Goal: Task Accomplishment & Management: Complete application form

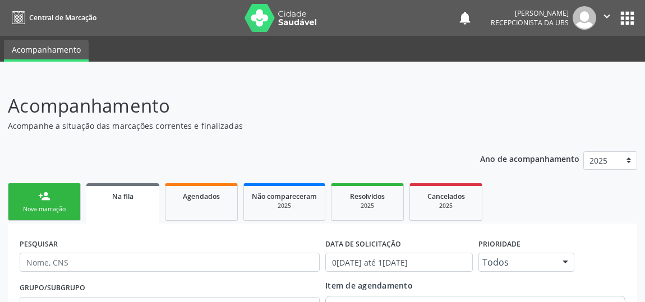
scroll to position [102, 0]
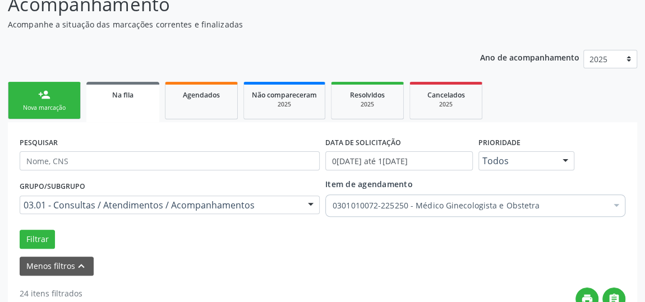
click at [47, 99] on div "person_add" at bounding box center [44, 95] width 12 height 12
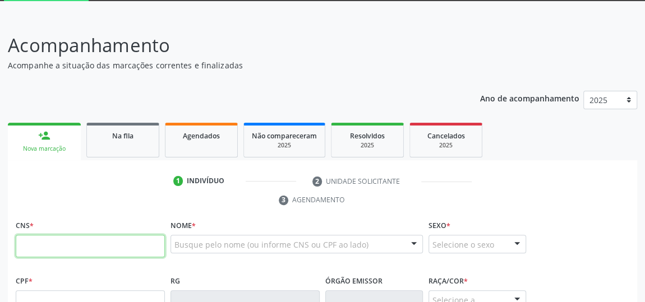
scroll to position [50, 0]
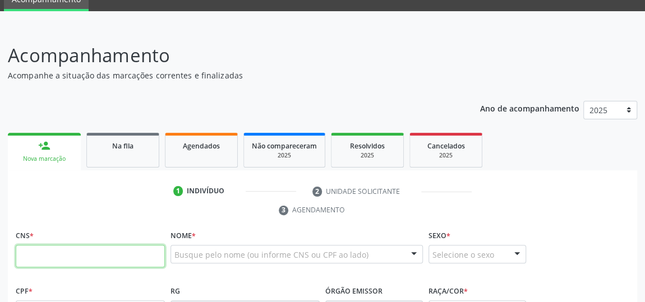
drag, startPoint x: 89, startPoint y: 210, endPoint x: 65, endPoint y: 256, distance: 51.7
paste input "700 9039 6405 9796"
type input "700 9039 6405 9796"
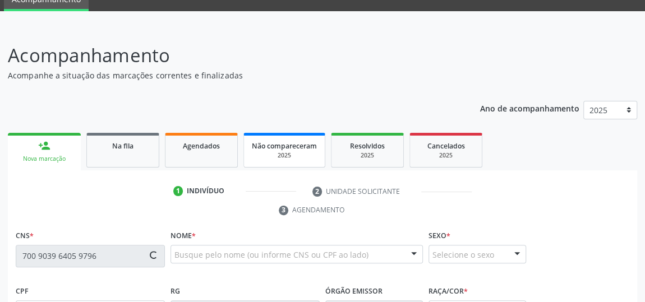
type input "2[DATE]"
type input "[PERSON_NAME]"
type input "[PHONE_NUMBER]"
type input "48"
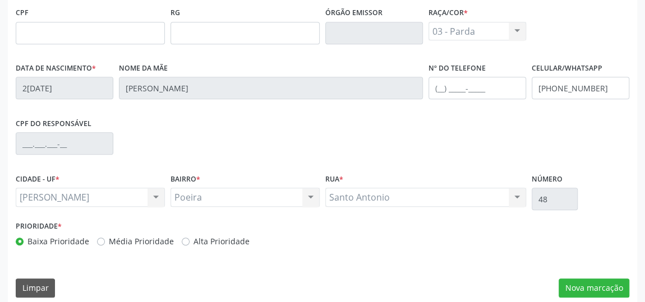
scroll to position [339, 0]
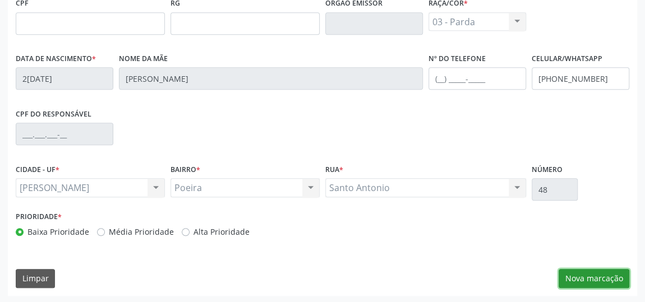
click at [587, 279] on button "Nova marcação" at bounding box center [594, 278] width 71 height 19
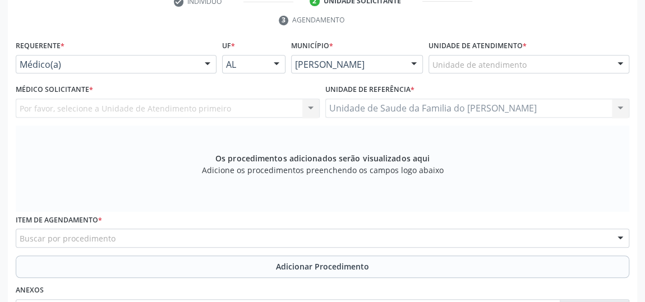
scroll to position [237, 0]
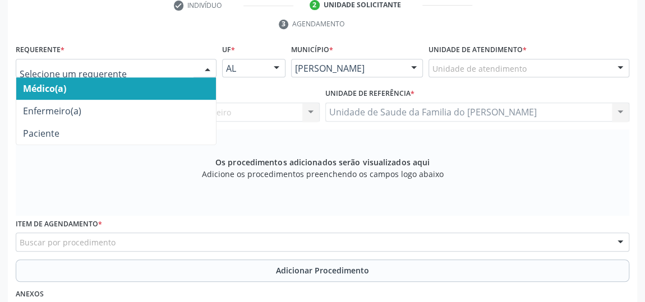
click at [201, 65] on div at bounding box center [207, 68] width 17 height 19
click at [170, 87] on span "Médico(a)" at bounding box center [116, 88] width 200 height 22
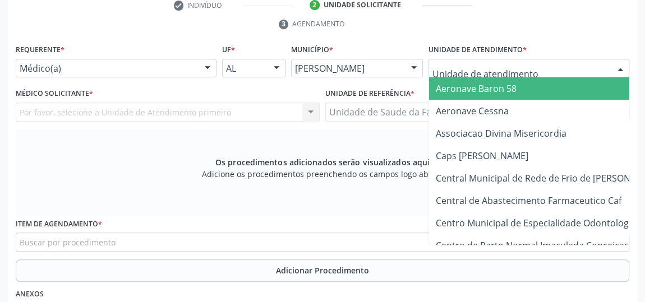
type input "j"
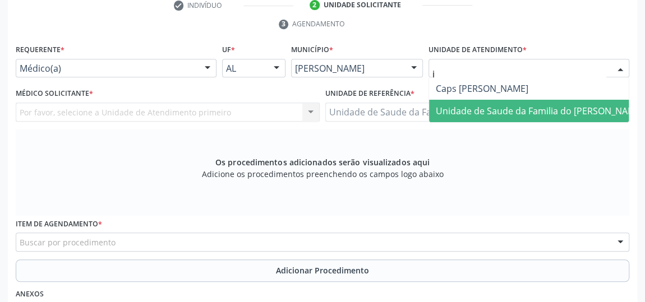
click at [519, 108] on span "Unidade de Saude da Familia do [PERSON_NAME]" at bounding box center [540, 111] width 208 height 12
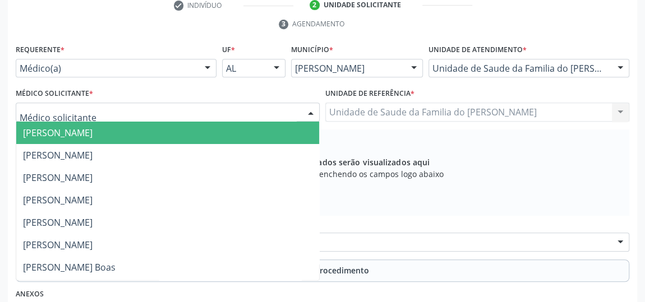
click at [308, 112] on div at bounding box center [310, 112] width 17 height 19
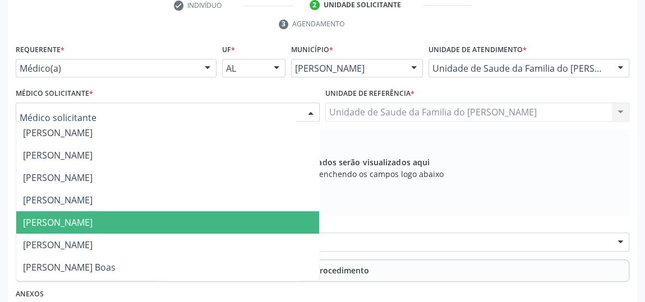
click at [233, 217] on span "[PERSON_NAME]" at bounding box center [167, 222] width 303 height 22
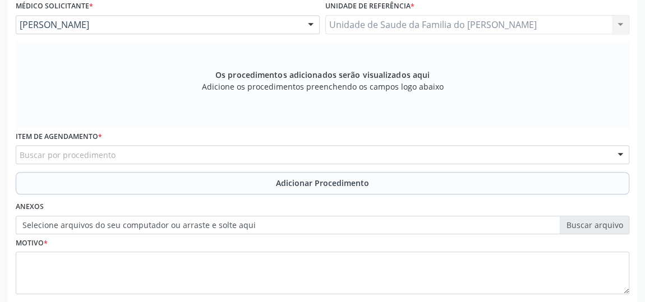
scroll to position [388, 0]
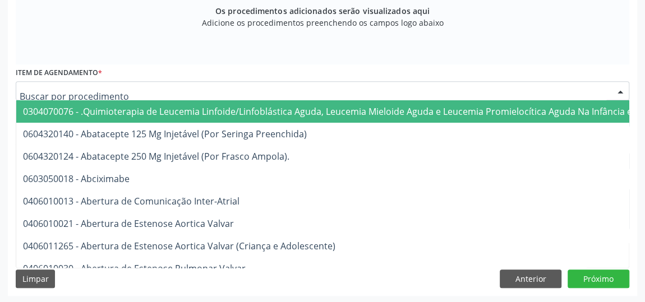
click at [190, 93] on div at bounding box center [323, 90] width 614 height 19
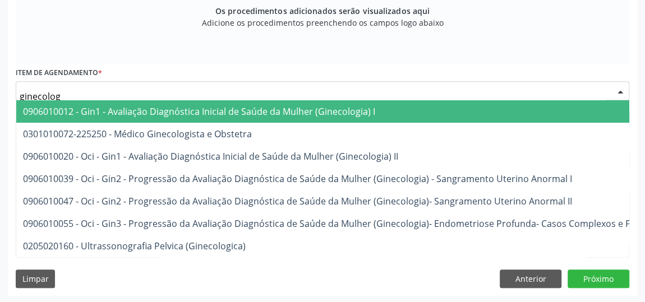
type input "ginecologi"
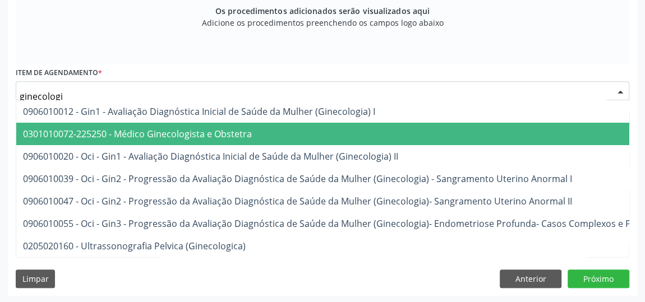
click at [198, 130] on span "0301010072-225250 - Médico Ginecologista e Obstetra" at bounding box center [137, 134] width 229 height 12
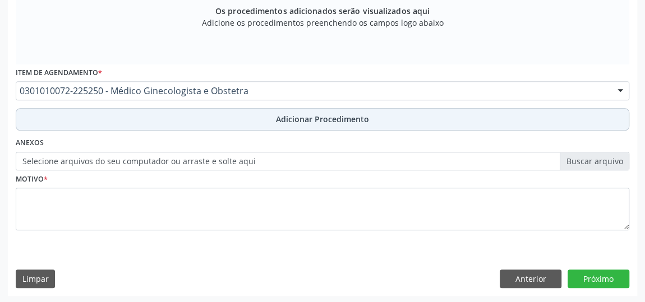
click at [208, 113] on button "Adicionar Procedimento" at bounding box center [323, 119] width 614 height 22
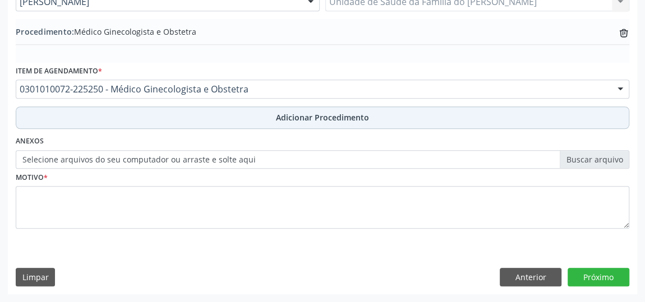
scroll to position [345, 0]
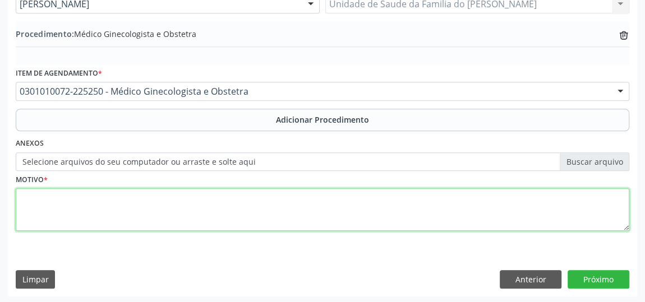
click at [177, 194] on textarea at bounding box center [323, 209] width 614 height 43
click at [96, 205] on textarea "avaliacao" at bounding box center [323, 209] width 614 height 43
click at [44, 197] on textarea "avaliacao" at bounding box center [323, 209] width 614 height 43
type textarea "avaliação"
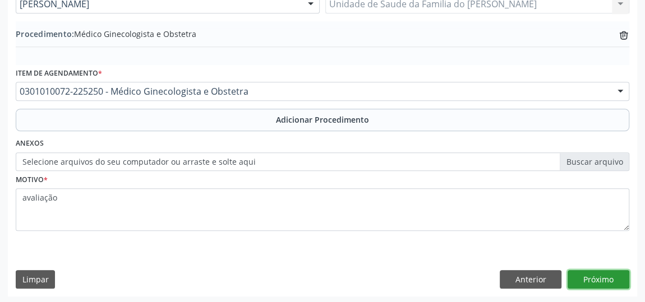
click at [583, 273] on button "Próximo" at bounding box center [599, 279] width 62 height 19
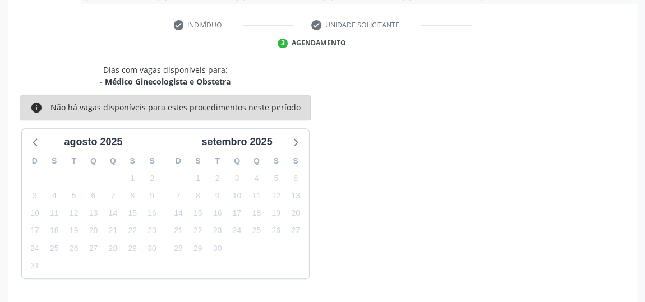
scroll to position [250, 0]
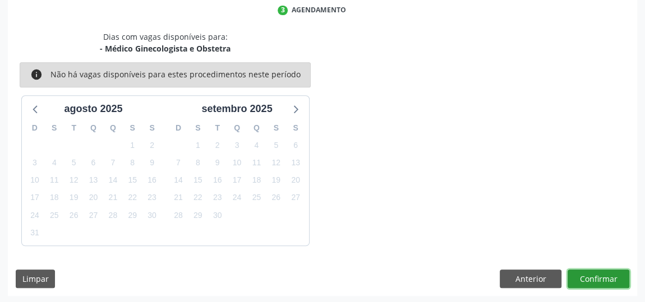
click at [583, 274] on button "Confirmar" at bounding box center [599, 279] width 62 height 19
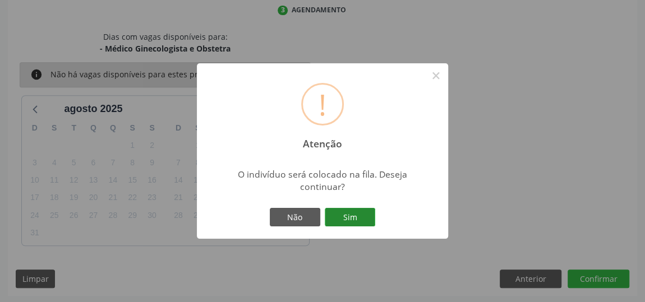
click at [339, 214] on button "Sim" at bounding box center [350, 217] width 50 height 19
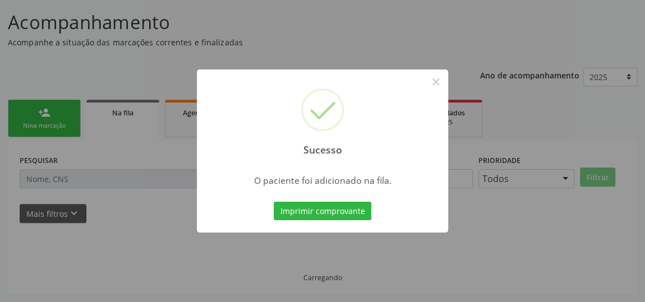
scroll to position [82, 0]
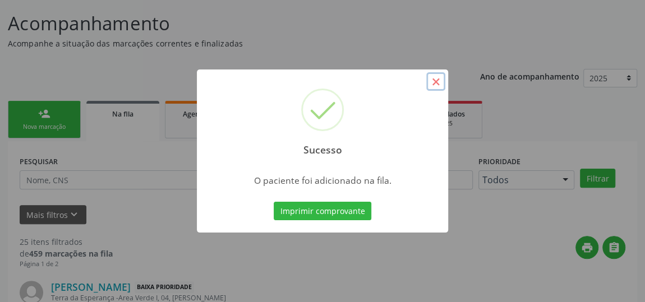
click at [438, 82] on button "×" at bounding box center [435, 81] width 19 height 19
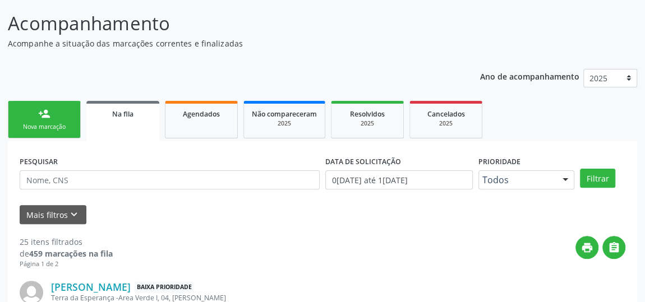
click at [121, 120] on link "Na fila" at bounding box center [122, 121] width 73 height 40
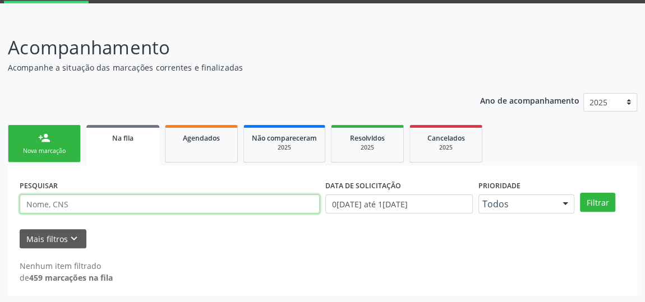
paste input "700903964059796"
type input "700903964059796"
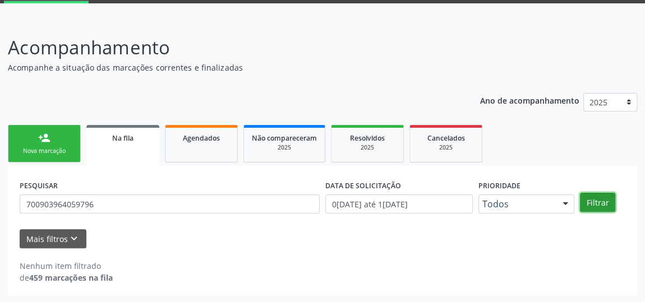
click at [592, 200] on button "Filtrar" at bounding box center [597, 202] width 35 height 19
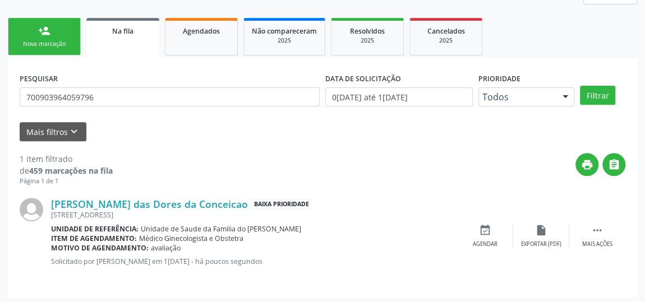
scroll to position [167, 0]
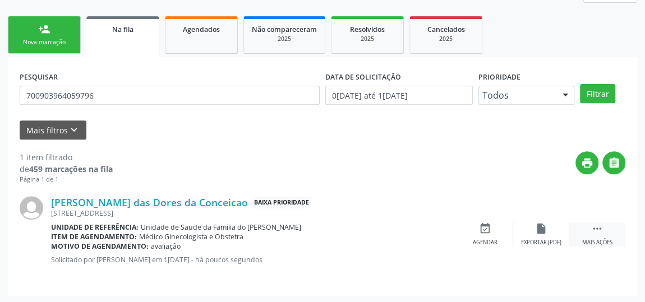
click at [593, 229] on icon "" at bounding box center [597, 229] width 12 height 12
click at [542, 239] on div "Editar" at bounding box center [541, 243] width 18 height 8
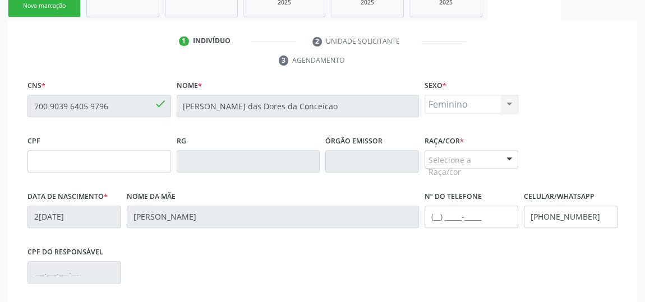
scroll to position [255, 0]
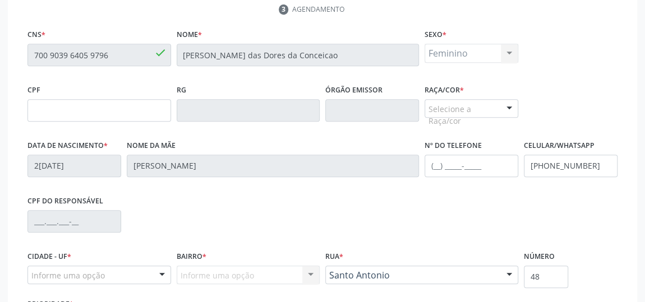
click at [506, 102] on div at bounding box center [509, 109] width 17 height 19
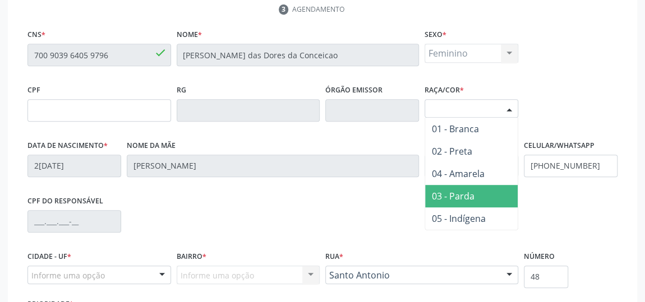
click at [478, 193] on span "03 - Parda" at bounding box center [471, 196] width 93 height 22
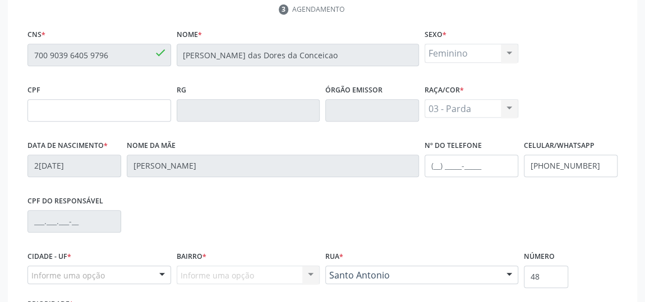
scroll to position [353, 0]
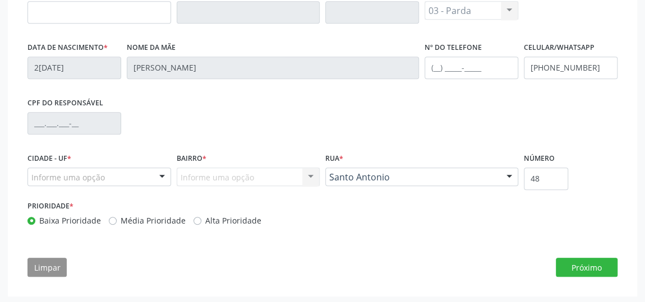
click at [145, 173] on div "Informe uma opção" at bounding box center [99, 177] width 144 height 19
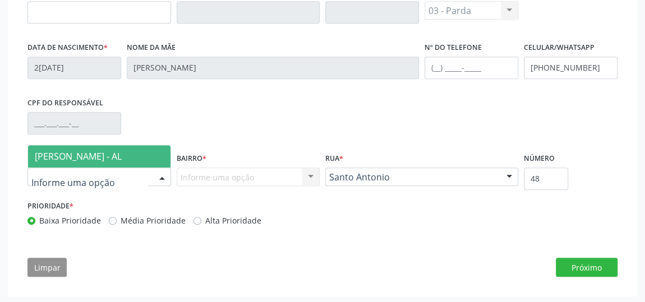
click at [122, 154] on span "[PERSON_NAME] - AL" at bounding box center [78, 156] width 87 height 12
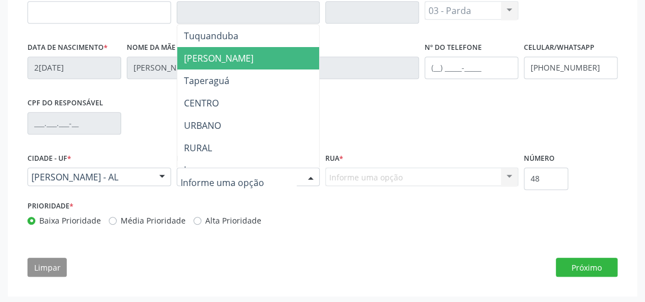
click at [244, 54] on span "[PERSON_NAME]" at bounding box center [248, 58] width 142 height 22
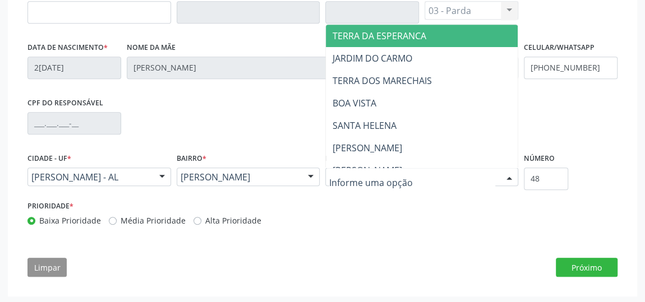
type input "j"
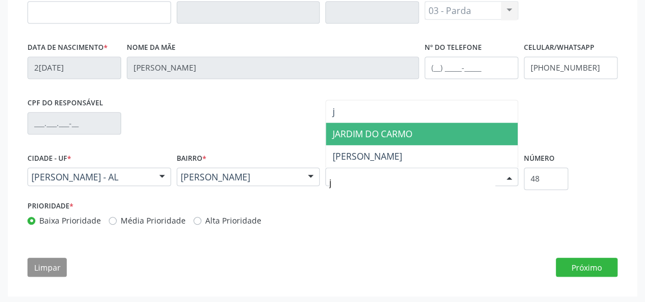
click at [375, 128] on span "JARDIM DO CARMO" at bounding box center [373, 134] width 80 height 12
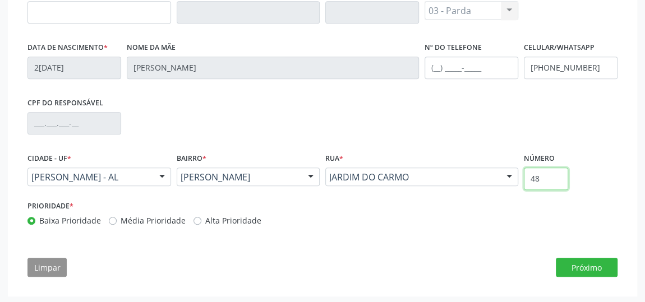
drag, startPoint x: 546, startPoint y: 178, endPoint x: 510, endPoint y: 178, distance: 35.3
click at [510, 178] on div "Cidade - UF * [PERSON_NAME] - AL Nenhum resultado encontrado para: " " Nenhuma …" at bounding box center [323, 174] width 596 height 48
type input "s/n"
click at [592, 264] on button "Próximo" at bounding box center [587, 267] width 62 height 19
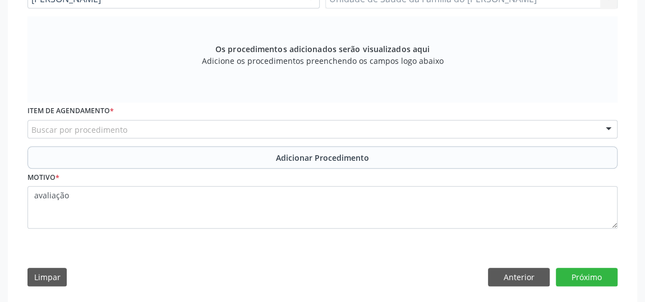
click at [210, 126] on div "Buscar por procedimento" at bounding box center [322, 129] width 590 height 19
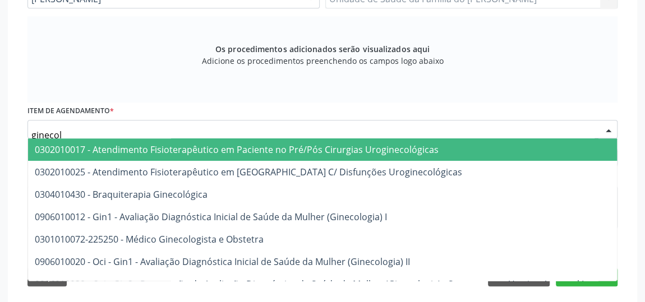
type input "ginecolo"
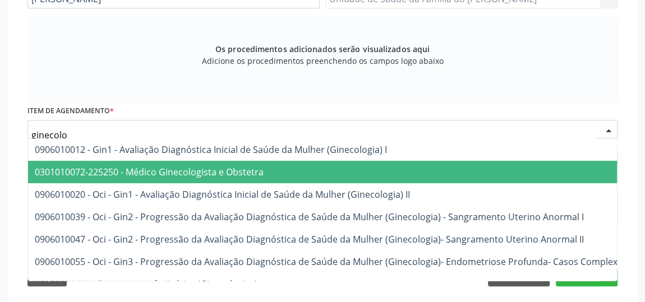
click at [228, 166] on span "0301010072-225250 - Médico Ginecologista e Obstetra" at bounding box center [149, 172] width 229 height 12
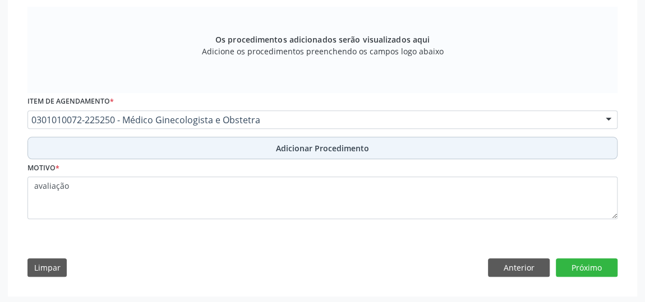
click at [236, 143] on button "Adicionar Procedimento" at bounding box center [322, 148] width 590 height 22
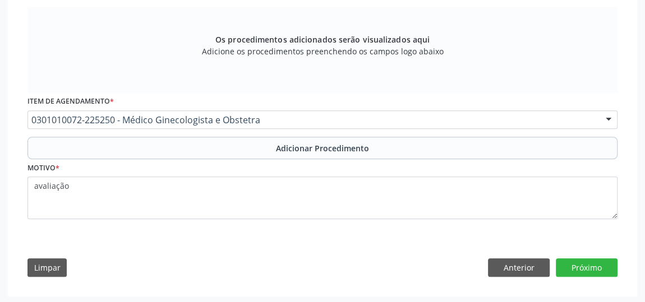
scroll to position [319, 0]
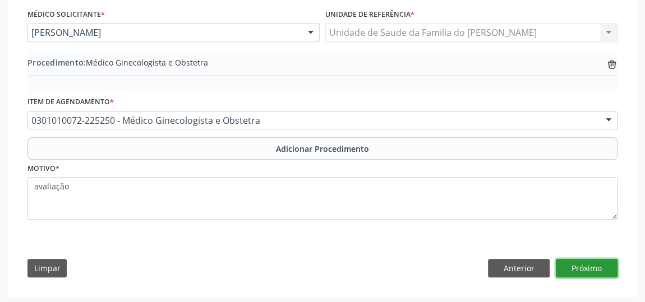
click at [579, 263] on button "Próximo" at bounding box center [587, 268] width 62 height 19
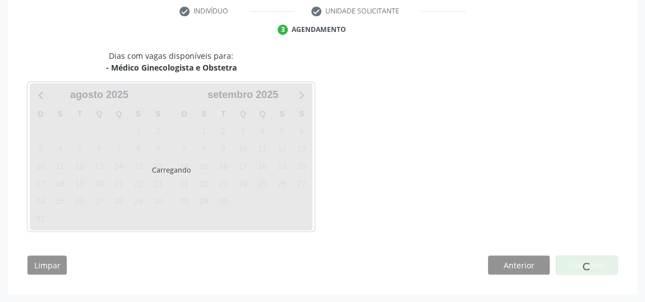
scroll to position [232, 0]
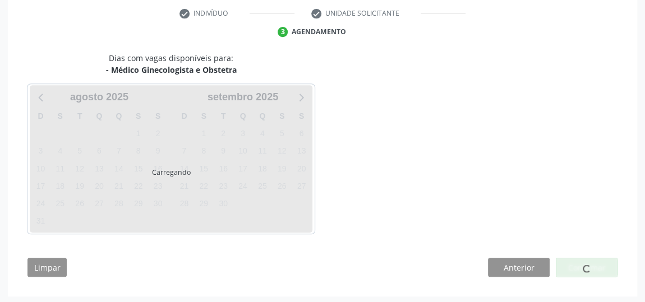
click at [579, 263] on div at bounding box center [587, 267] width 62 height 19
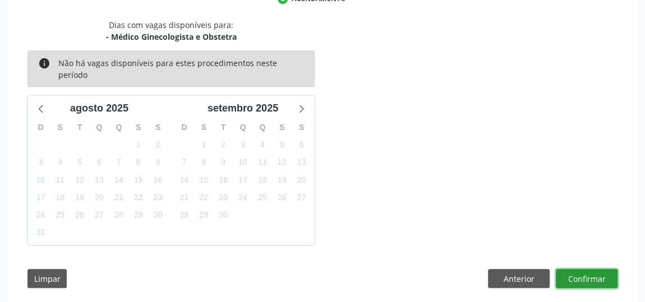
click at [579, 269] on button "Confirmar" at bounding box center [587, 278] width 62 height 19
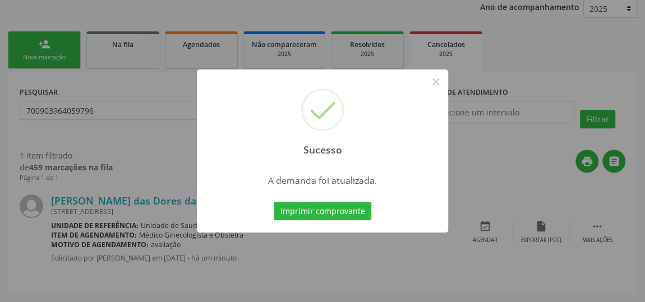
scroll to position [0, 0]
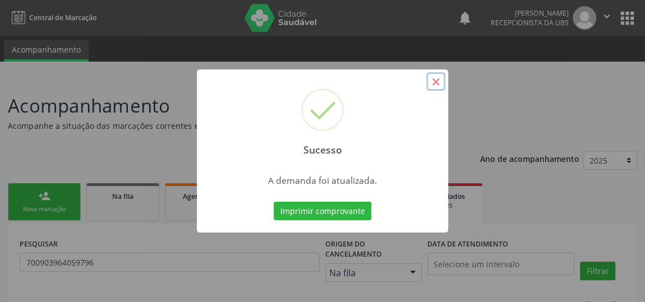
click at [435, 83] on button "×" at bounding box center [435, 81] width 19 height 19
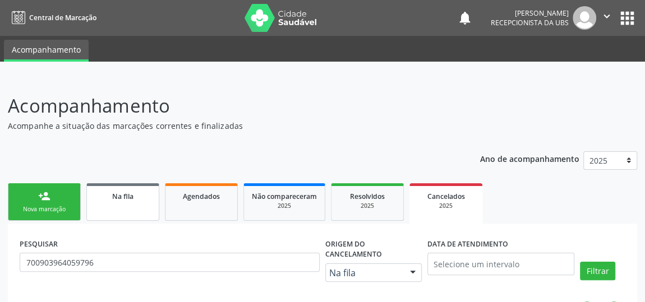
click at [128, 197] on span "Na fila" at bounding box center [122, 197] width 21 height 10
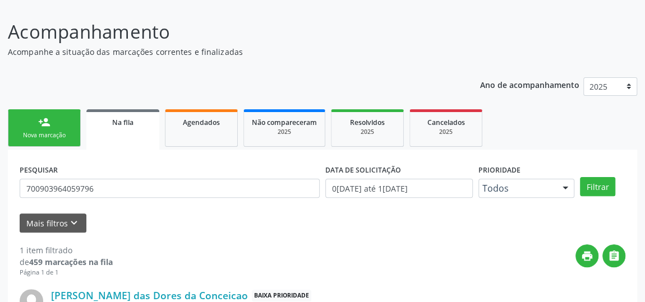
scroll to position [102, 0]
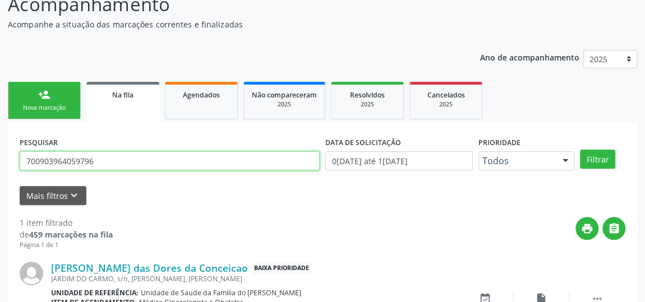
drag, startPoint x: 118, startPoint y: 159, endPoint x: 0, endPoint y: 155, distance: 117.8
click at [0, 155] on div "Acompanhamento Acompanhe a situação das marcações correntes e finalizadas Relat…" at bounding box center [322, 177] width 645 height 403
type input "703404286520310"
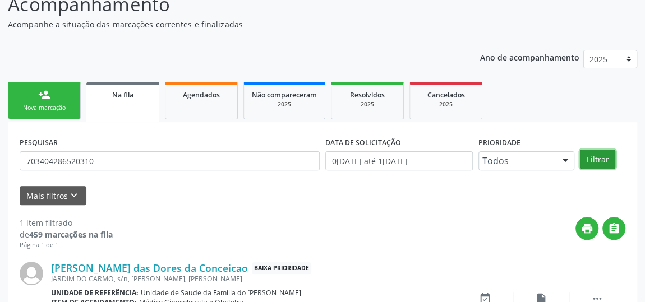
click at [607, 158] on button "Filtrar" at bounding box center [597, 159] width 35 height 19
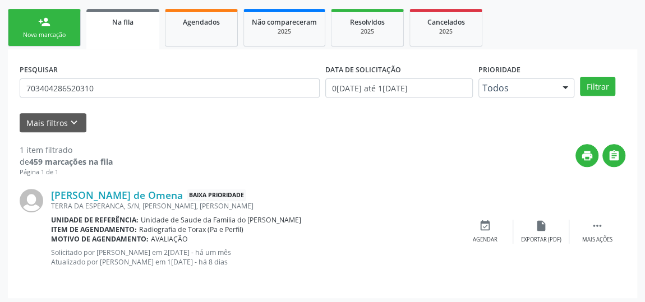
scroll to position [177, 0]
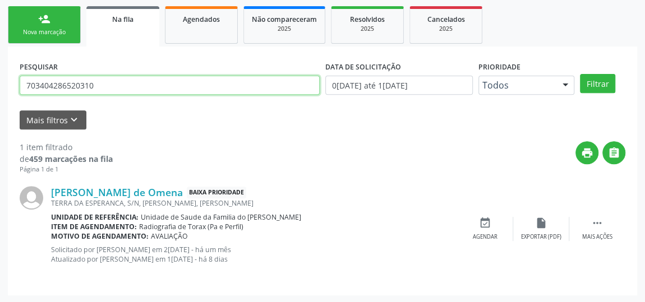
drag, startPoint x: 95, startPoint y: 83, endPoint x: 16, endPoint y: 81, distance: 79.1
click at [16, 81] on div "PESQUISAR 703404286520310 DATA DE SOLICITAÇÃO 0[DATE] até 1[DATE] Prioridade To…" at bounding box center [322, 171] width 629 height 249
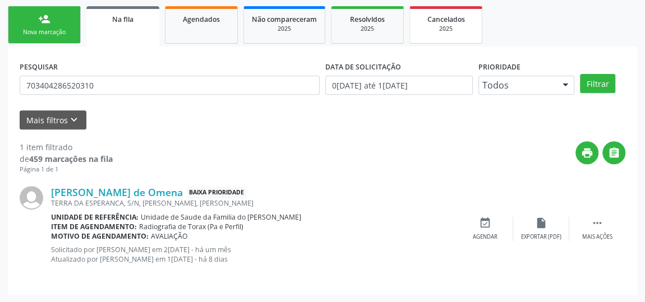
click at [431, 29] on div "2025" at bounding box center [446, 29] width 56 height 8
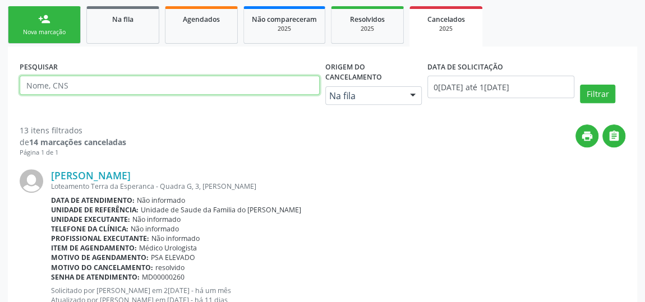
click at [145, 88] on input "text" at bounding box center [170, 85] width 300 height 19
paste input "703404286520310"
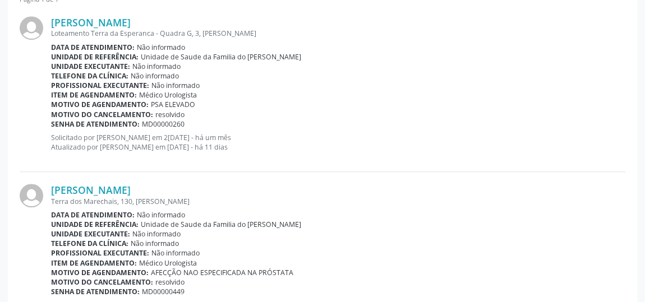
scroll to position [228, 0]
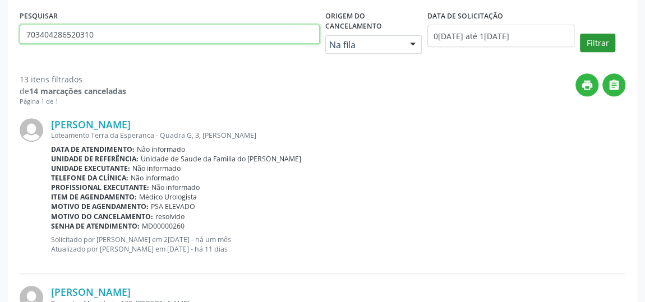
type input "703404286520310"
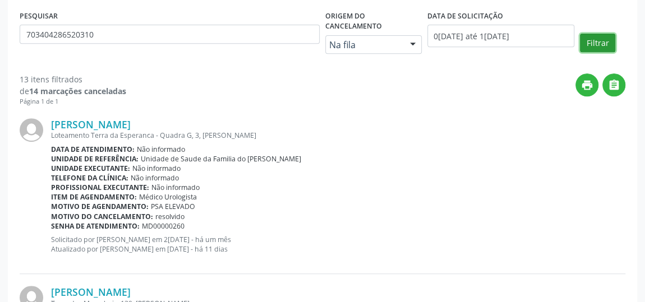
click at [597, 43] on button "Filtrar" at bounding box center [597, 43] width 35 height 19
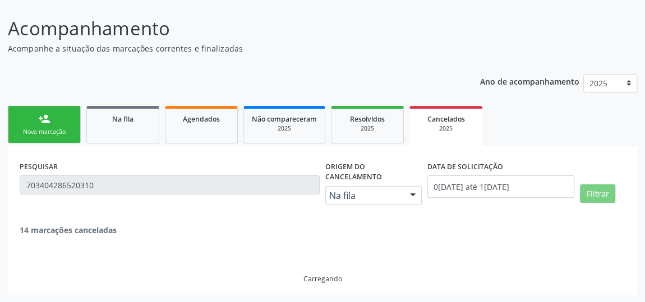
scroll to position [42, 0]
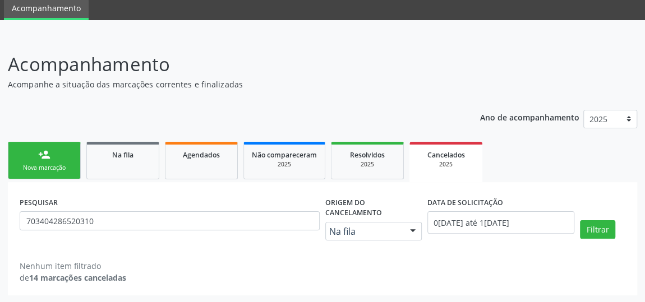
click at [326, 270] on div "Nenhum item filtrado de 14 marcações canceladas" at bounding box center [323, 272] width 606 height 24
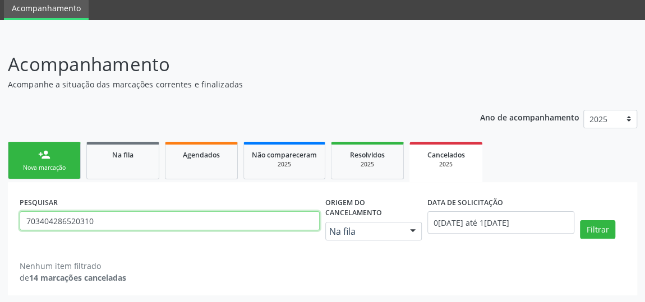
click at [241, 225] on input "703404286520310" at bounding box center [170, 220] width 300 height 19
click at [63, 220] on input "703404286520310" at bounding box center [170, 220] width 300 height 19
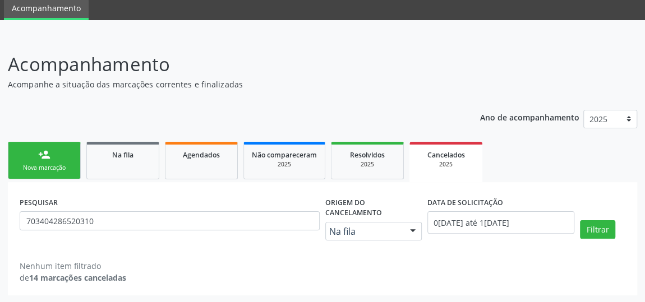
click at [40, 164] on div "Nova marcação" at bounding box center [44, 168] width 56 height 8
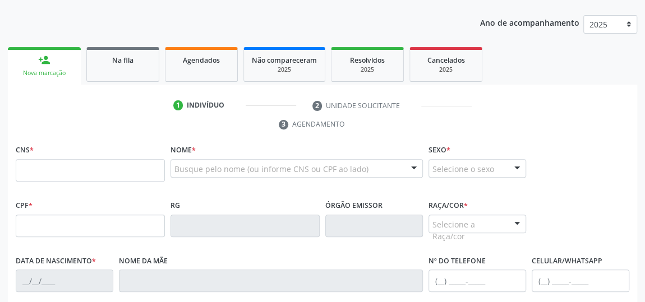
scroll to position [144, 0]
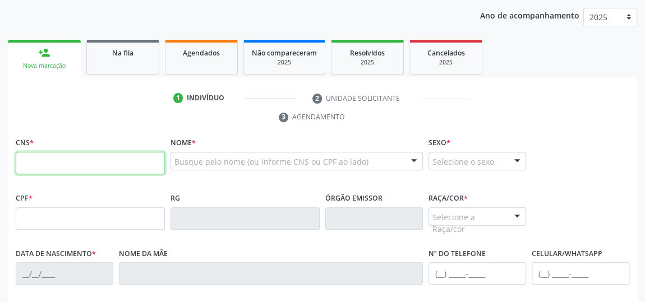
click at [81, 160] on input "text" at bounding box center [90, 163] width 149 height 22
type input "700 8084 4189 7287"
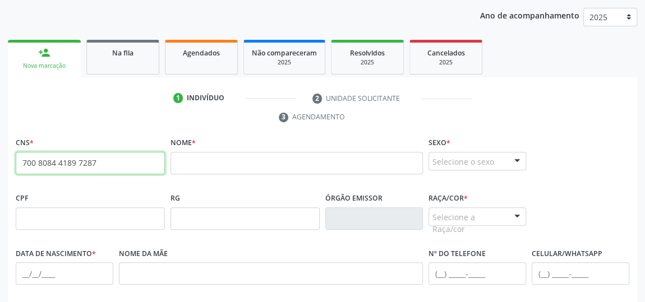
click at [66, 162] on input "700 8084 4189 7287" at bounding box center [90, 163] width 149 height 22
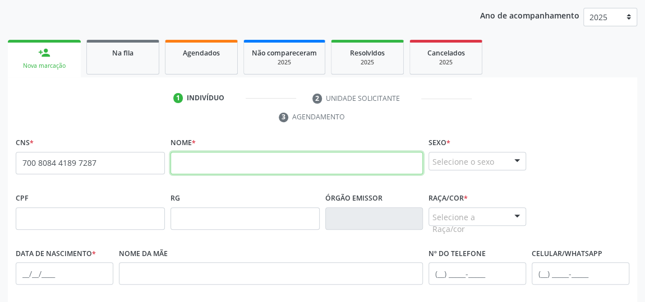
click at [233, 152] on input "text" at bounding box center [296, 163] width 252 height 22
type input "[PERSON_NAME]"
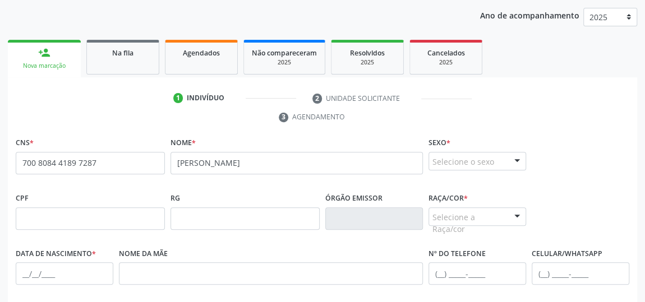
click at [518, 155] on div at bounding box center [517, 162] width 17 height 19
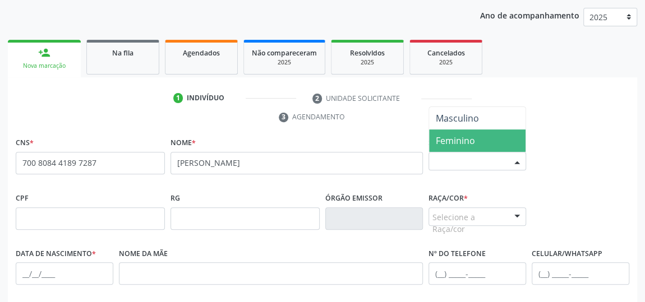
click at [475, 136] on span "Feminino" at bounding box center [477, 141] width 96 height 22
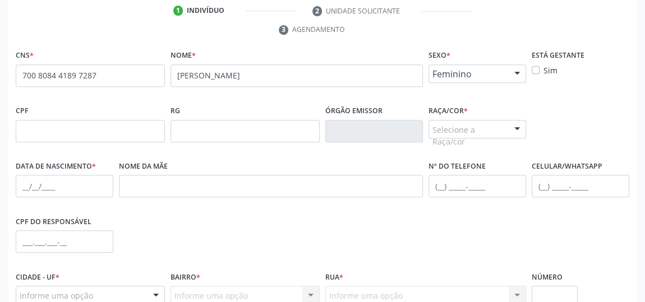
scroll to position [246, 0]
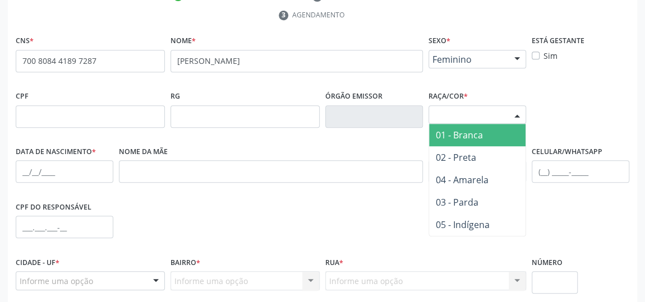
click at [504, 115] on div "Selecione a Raça/cor" at bounding box center [477, 114] width 98 height 19
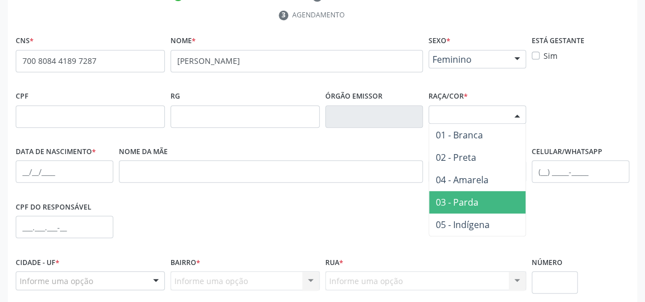
click at [486, 195] on span "03 - Parda" at bounding box center [477, 202] width 96 height 22
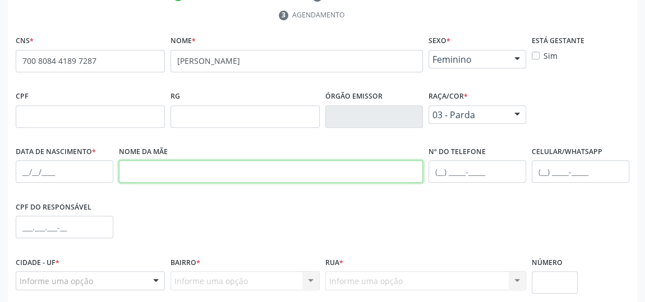
click at [162, 176] on input "text" at bounding box center [271, 171] width 304 height 22
click at [134, 171] on input "CI CERA [PERSON_NAME]" at bounding box center [271, 171] width 304 height 22
type input "[PERSON_NAME]"
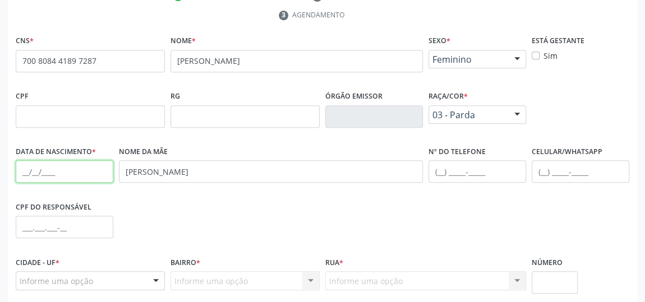
click at [24, 172] on input "text" at bounding box center [65, 171] width 98 height 22
type input "[DATE]"
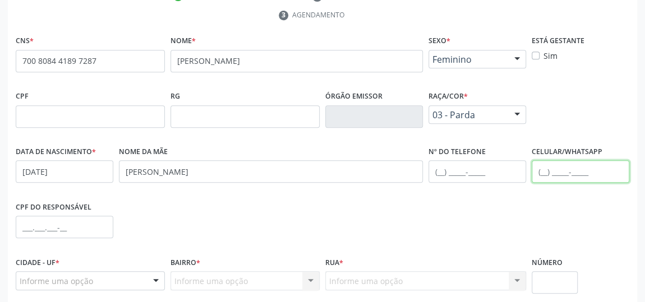
click at [541, 173] on input "text" at bounding box center [581, 171] width 98 height 22
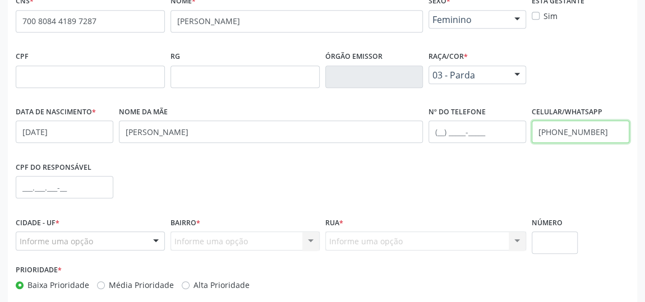
scroll to position [339, 0]
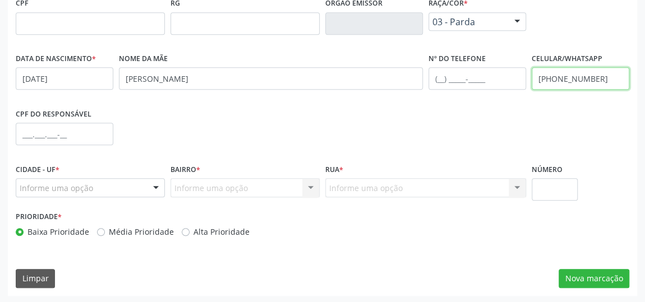
type input "[PHONE_NUMBER]"
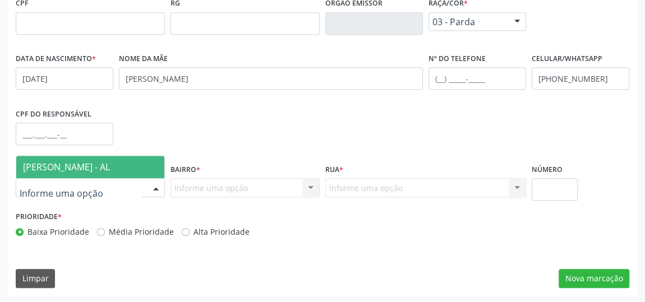
click at [153, 188] on div at bounding box center [155, 188] width 17 height 19
click at [85, 167] on span "[PERSON_NAME] - AL" at bounding box center [66, 167] width 87 height 12
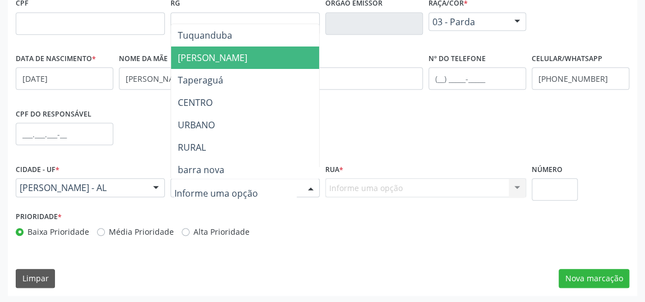
click at [223, 52] on span "[PERSON_NAME]" at bounding box center [245, 58] width 148 height 22
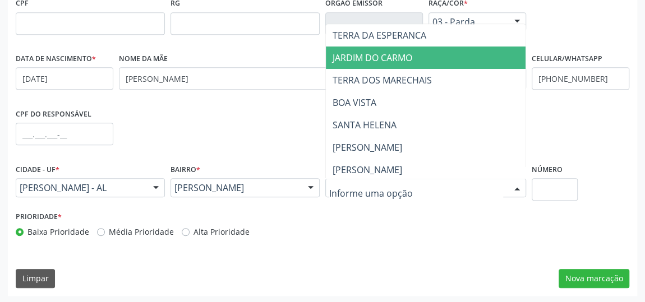
click at [428, 56] on span "JARDIM DO CARMO" at bounding box center [426, 58] width 200 height 22
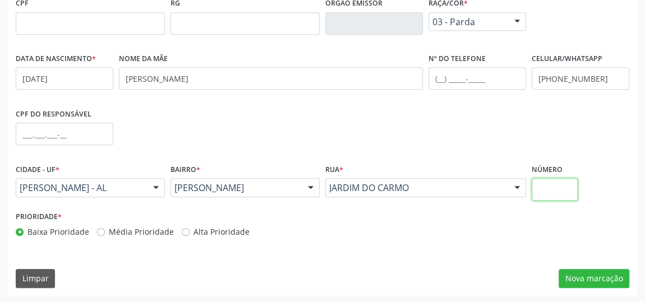
click at [549, 186] on input "text" at bounding box center [555, 189] width 46 height 22
type input "S/N"
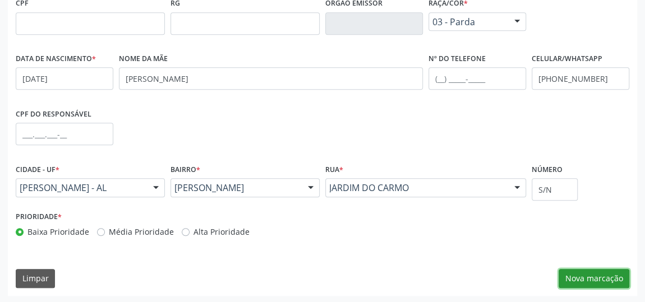
click at [595, 276] on button "Nova marcação" at bounding box center [594, 278] width 71 height 19
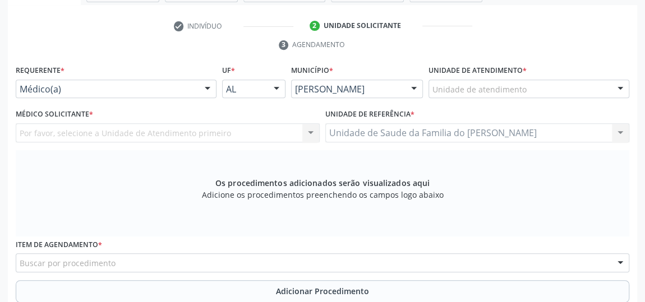
scroll to position [186, 0]
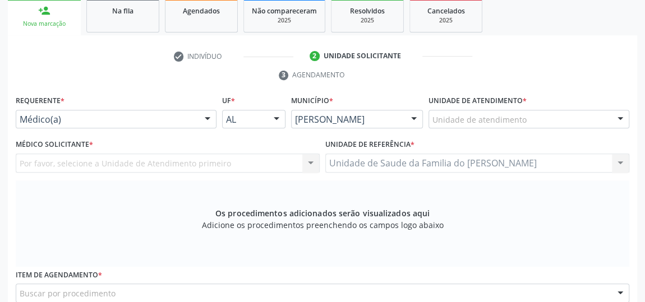
click at [201, 120] on div at bounding box center [207, 119] width 17 height 19
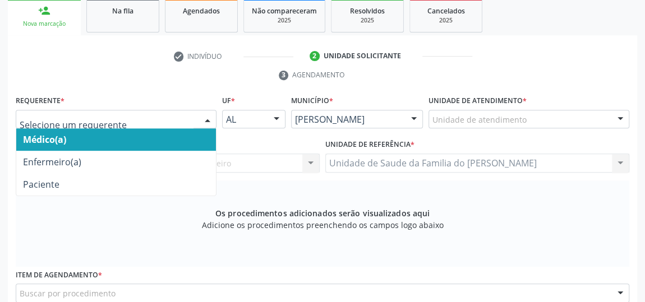
click at [153, 144] on span "Médico(a)" at bounding box center [116, 139] width 200 height 22
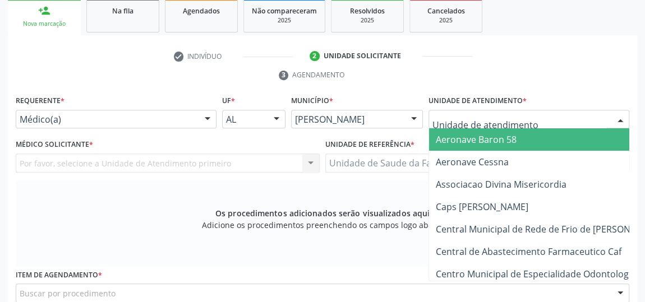
type input "J"
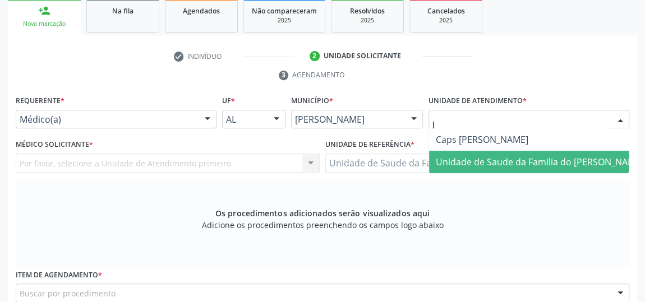
click at [513, 159] on span "Unidade de Saude da Familia do [PERSON_NAME]" at bounding box center [540, 162] width 208 height 12
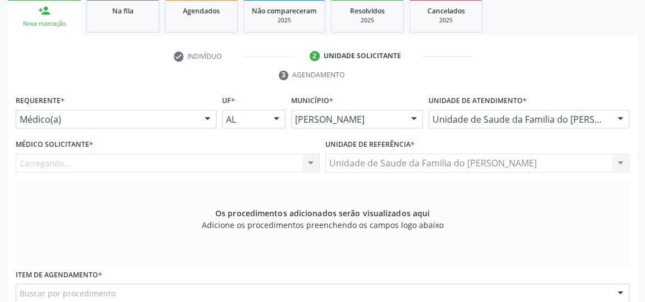
click at [307, 162] on div at bounding box center [310, 163] width 17 height 19
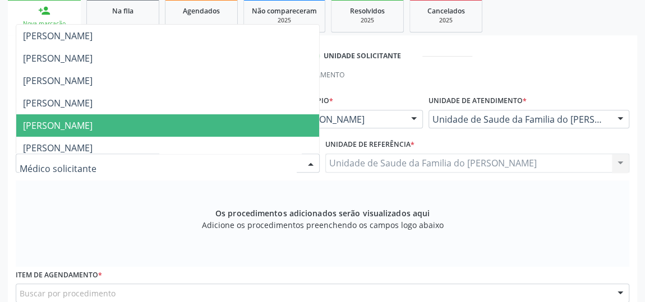
click at [210, 121] on span "[PERSON_NAME]" at bounding box center [167, 125] width 303 height 22
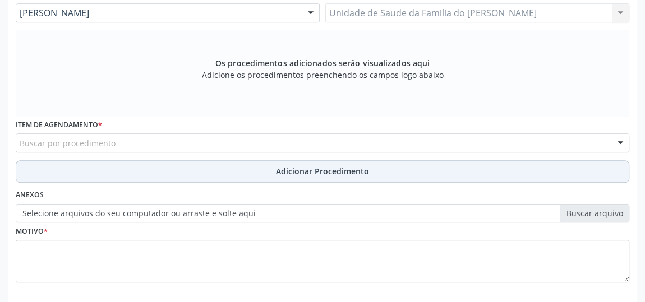
scroll to position [339, 0]
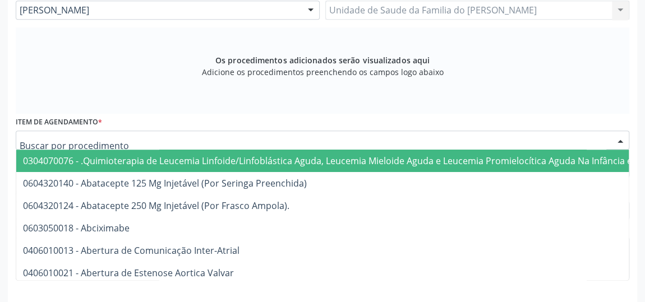
click at [228, 139] on div at bounding box center [323, 140] width 614 height 19
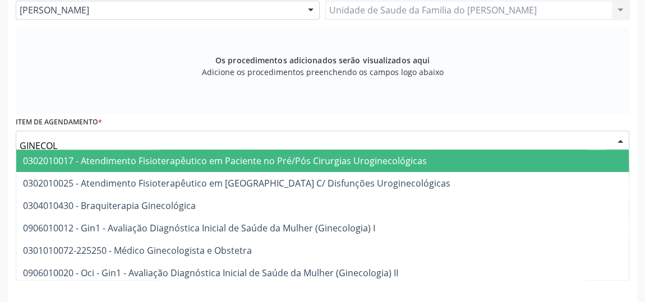
type input "GINECOLO"
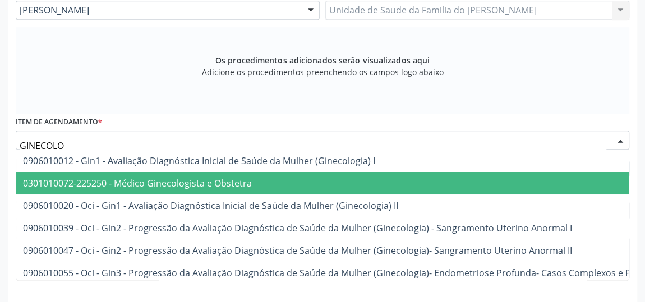
click at [227, 187] on span "0301010072-225250 - Médico Ginecologista e Obstetra" at bounding box center [137, 183] width 229 height 12
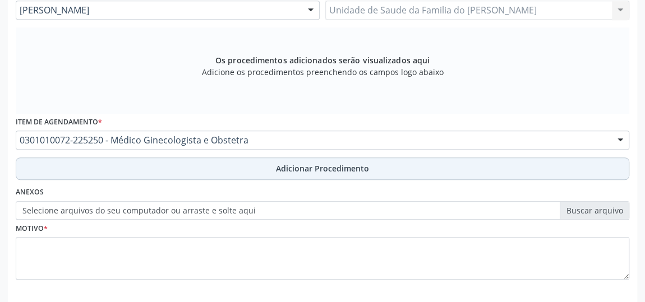
click at [283, 165] on span "Adicionar Procedimento" at bounding box center [322, 169] width 93 height 12
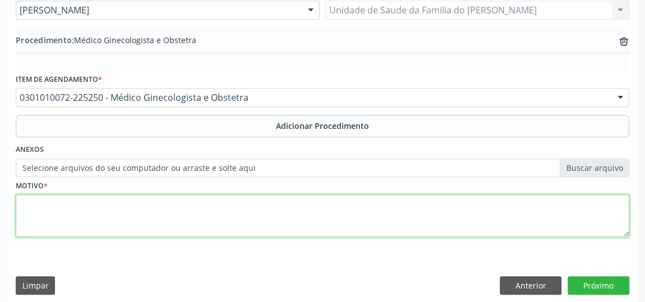
click at [265, 206] on textarea at bounding box center [323, 216] width 614 height 43
click at [389, 233] on textarea "DOR PELVICA" at bounding box center [323, 216] width 614 height 43
click at [57, 203] on textarea "DOR PELVICA" at bounding box center [323, 216] width 614 height 43
type textarea "DOR PÉLVICA"
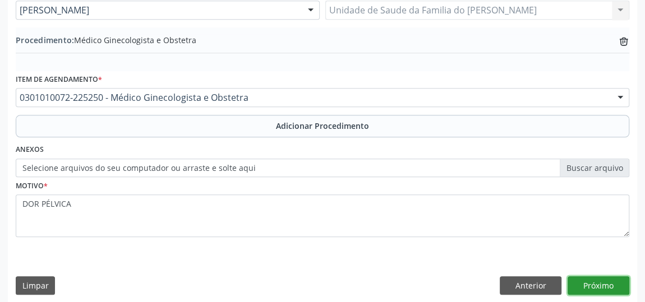
click at [598, 279] on button "Próximo" at bounding box center [599, 285] width 62 height 19
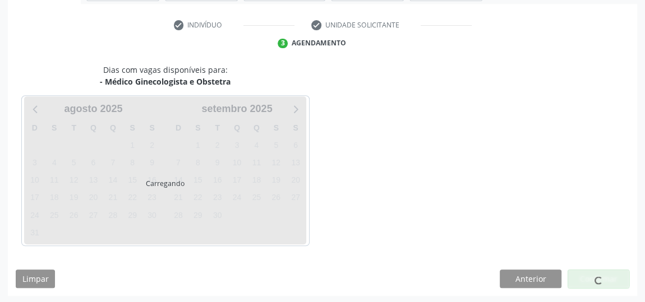
scroll to position [250, 0]
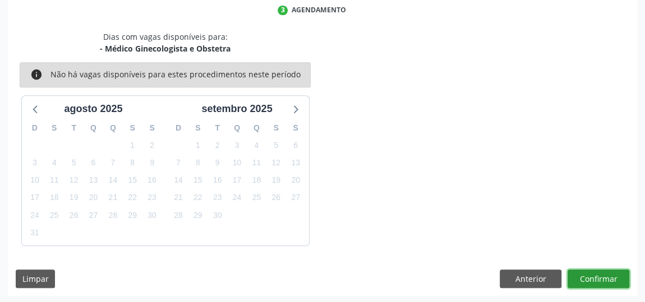
click at [601, 277] on button "Confirmar" at bounding box center [599, 279] width 62 height 19
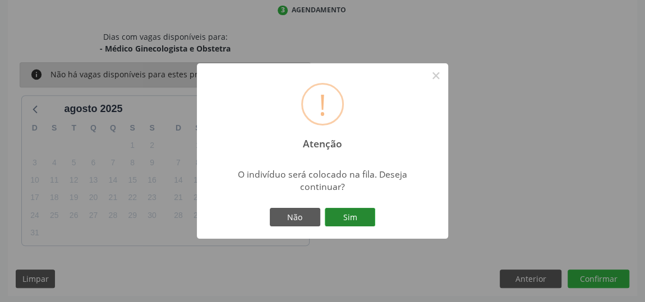
click at [355, 217] on button "Sim" at bounding box center [350, 217] width 50 height 19
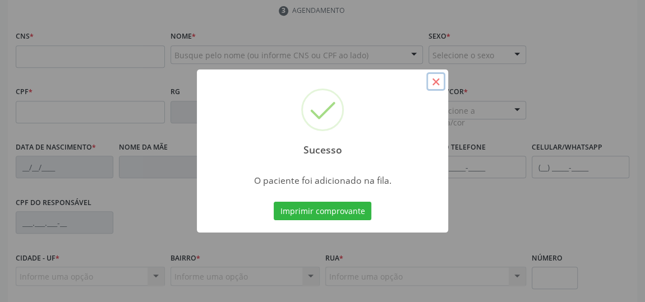
click at [437, 79] on button "×" at bounding box center [435, 81] width 19 height 19
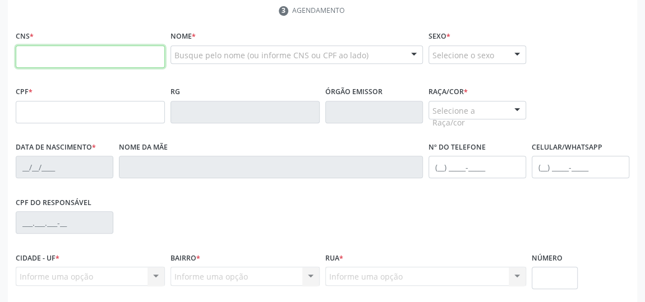
click at [80, 52] on input "text" at bounding box center [90, 56] width 149 height 22
type input "700 8084 4189 7287"
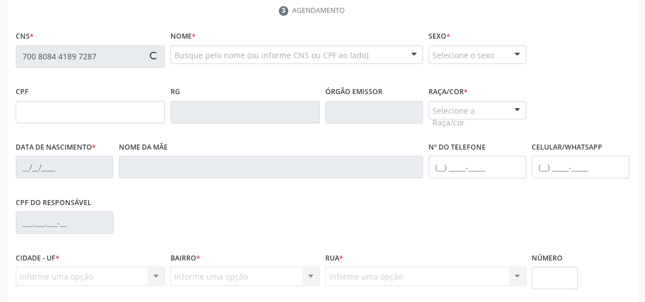
type input "[DATE]"
type input "[PERSON_NAME]"
type input "[PHONE_NUMBER]"
type input "S/N"
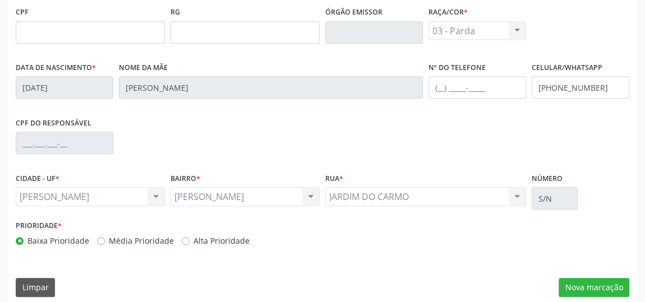
scroll to position [339, 0]
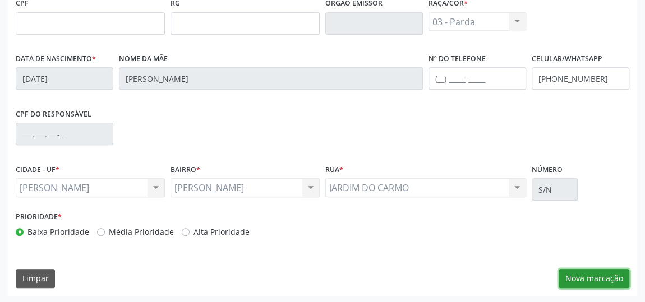
click at [589, 279] on button "Nova marcação" at bounding box center [594, 278] width 71 height 19
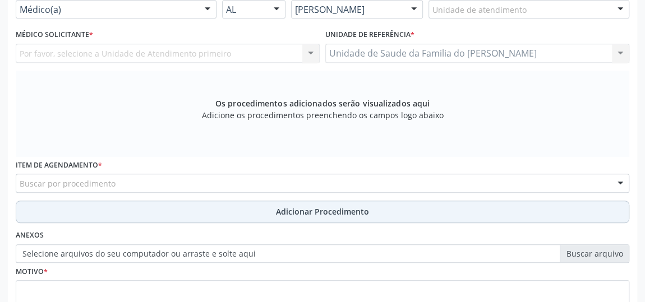
scroll to position [237, 0]
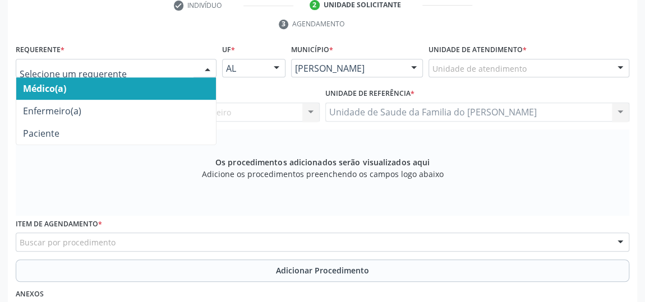
click at [211, 61] on div at bounding box center [207, 68] width 17 height 19
click at [176, 85] on span "Médico(a)" at bounding box center [116, 88] width 200 height 22
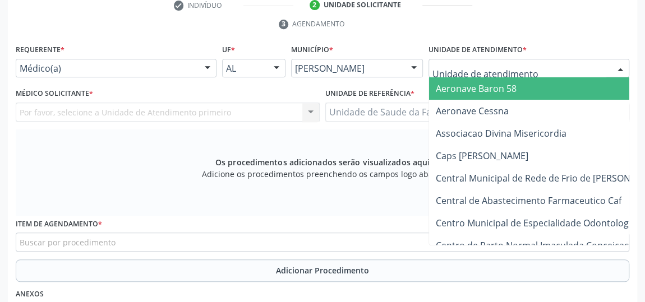
type input "J"
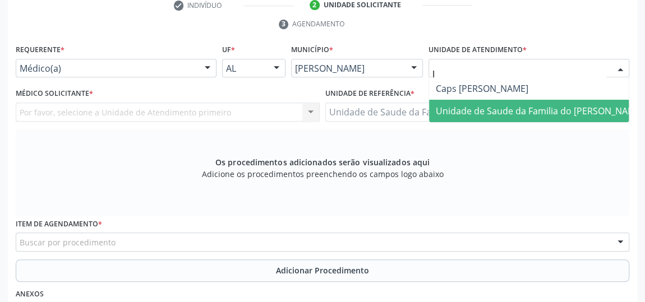
click at [510, 107] on span "Unidade de Saude da Familia do [PERSON_NAME]" at bounding box center [540, 111] width 208 height 12
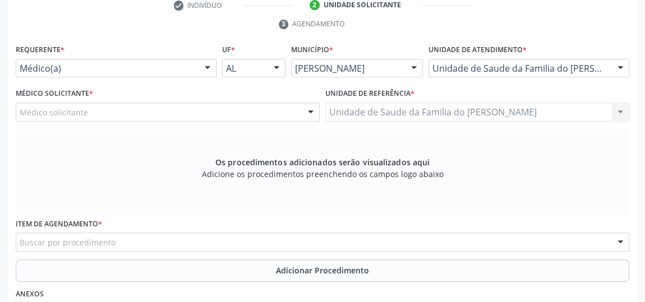
click at [308, 112] on div at bounding box center [310, 112] width 17 height 19
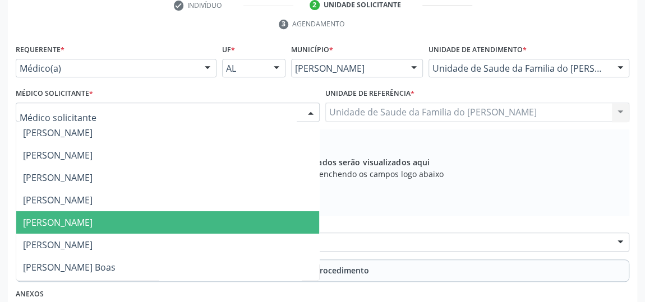
click at [218, 220] on span "[PERSON_NAME]" at bounding box center [167, 222] width 303 height 22
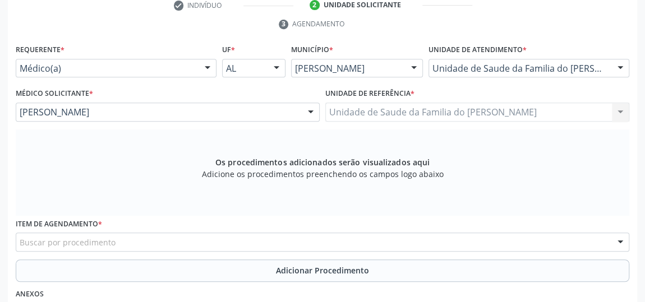
scroll to position [339, 0]
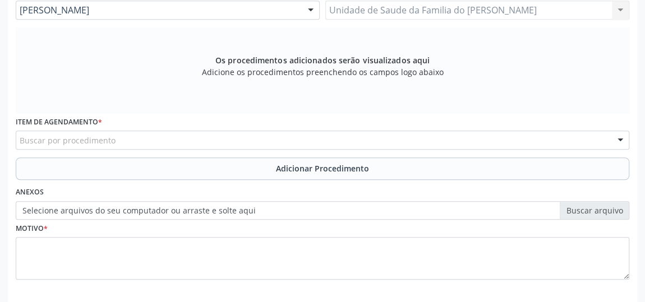
click at [208, 139] on div "Buscar por procedimento" at bounding box center [323, 140] width 614 height 19
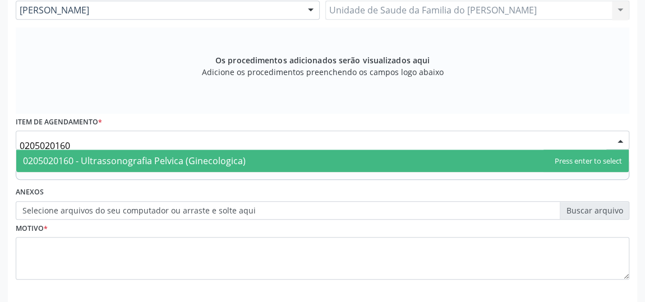
click at [207, 158] on span "0205020160 - Ultrassonografia Pelvica (Ginecologica)" at bounding box center [134, 161] width 223 height 12
type input "0205020160"
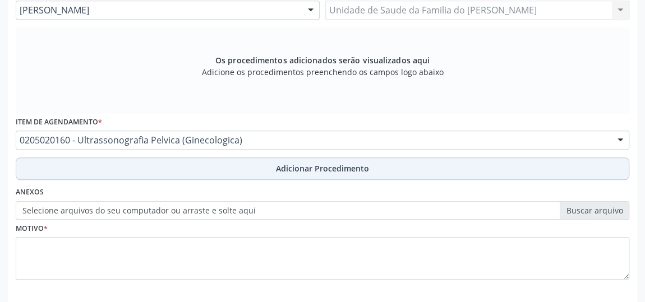
click at [204, 167] on button "Adicionar Procedimento" at bounding box center [323, 169] width 614 height 22
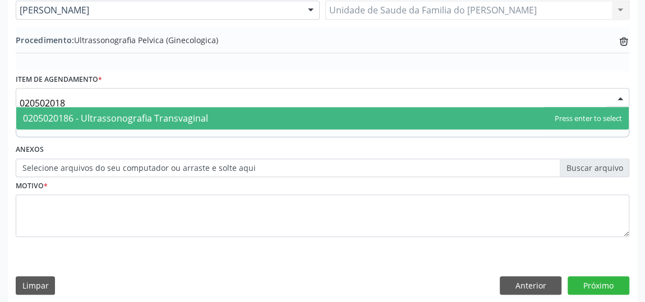
type input "0205020186"
click at [202, 117] on span "0205020186 - Ultrassonografia Transvaginal" at bounding box center [115, 118] width 185 height 12
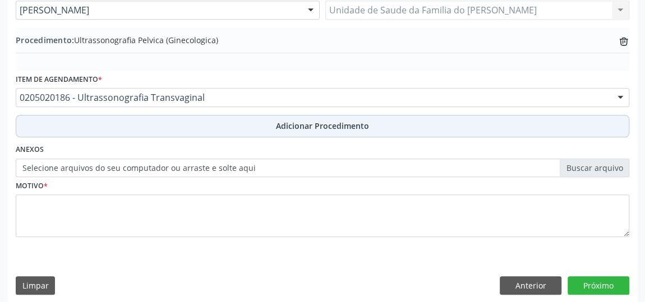
click at [202, 130] on button "Adicionar Procedimento" at bounding box center [323, 126] width 614 height 22
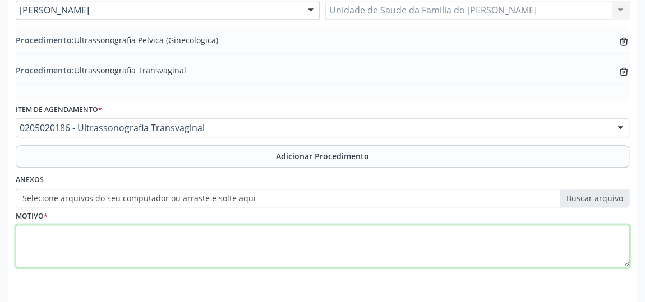
click at [214, 246] on textarea at bounding box center [323, 246] width 614 height 43
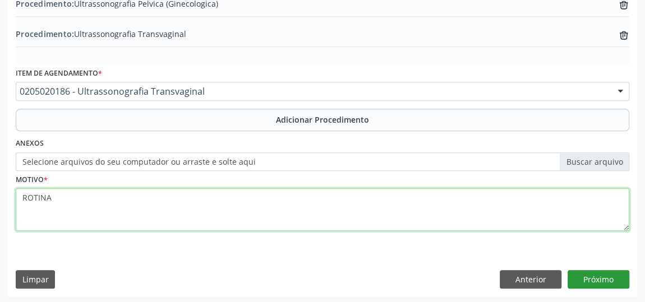
type textarea "ROTINA"
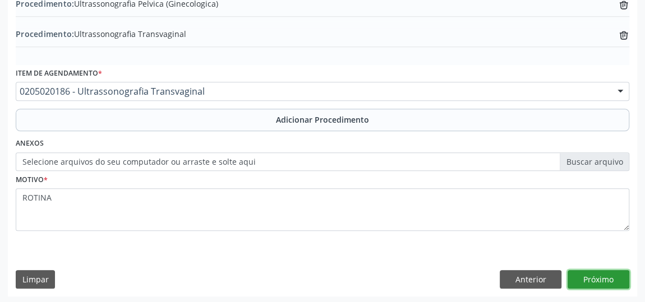
click at [612, 274] on button "Próximo" at bounding box center [599, 279] width 62 height 19
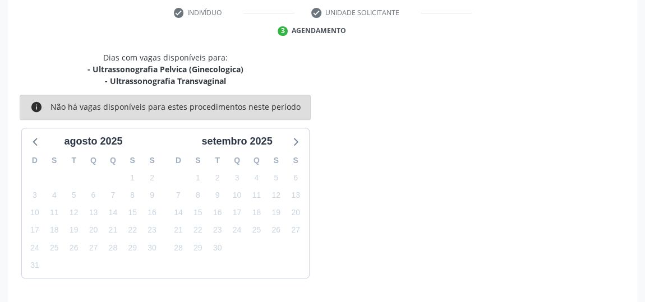
scroll to position [262, 0]
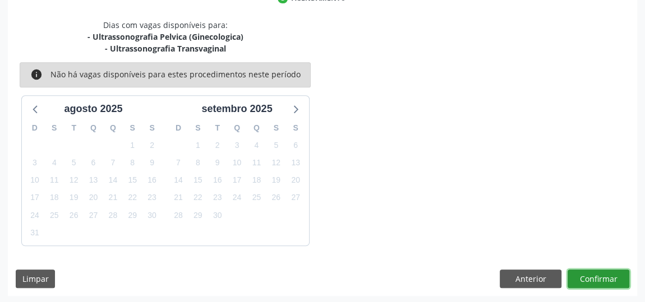
click at [607, 277] on button "Confirmar" at bounding box center [599, 279] width 62 height 19
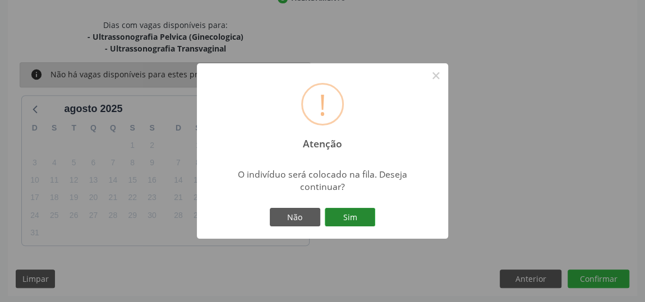
click at [358, 216] on button "Sim" at bounding box center [350, 217] width 50 height 19
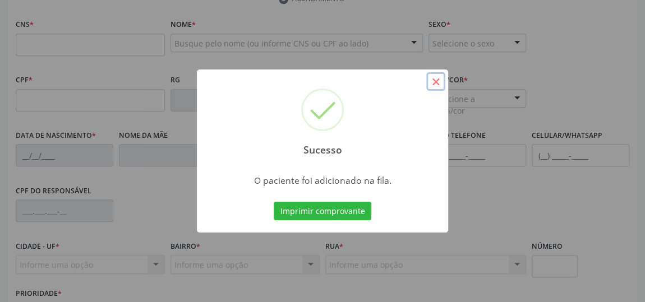
click at [435, 82] on button "×" at bounding box center [435, 81] width 19 height 19
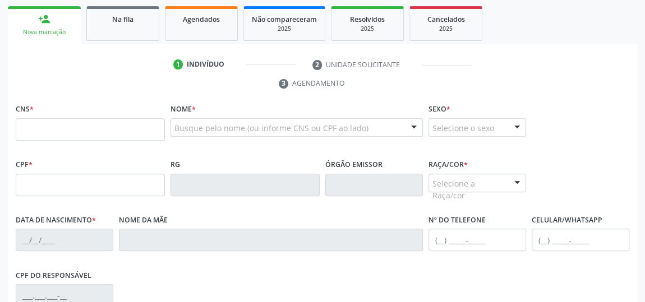
scroll to position [109, 0]
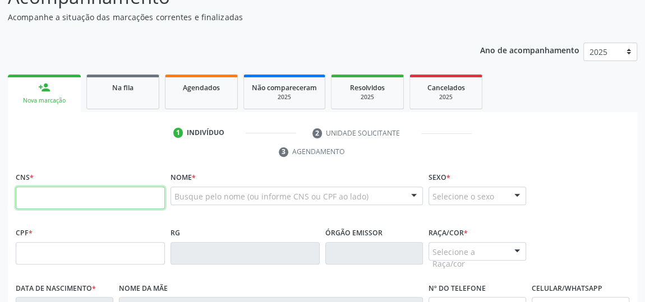
click at [53, 195] on input "text" at bounding box center [90, 198] width 149 height 22
type input "706 6035 2148 1210"
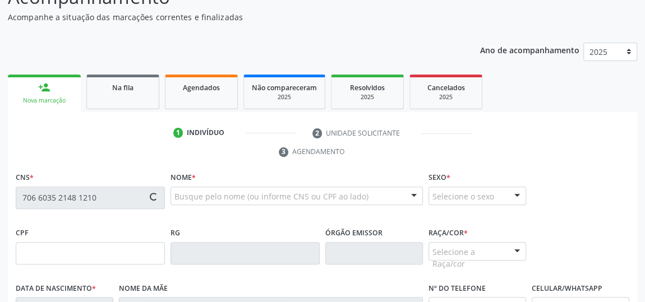
type input "053.571.914-09"
type input "0[DATE]"
type input "[PERSON_NAME]"
type input "[PHONE_NUMBER]"
type input "S/N"
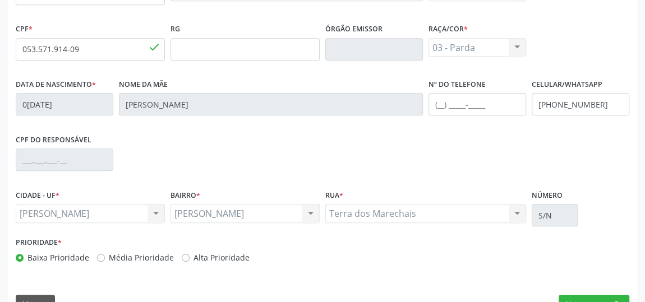
scroll to position [339, 0]
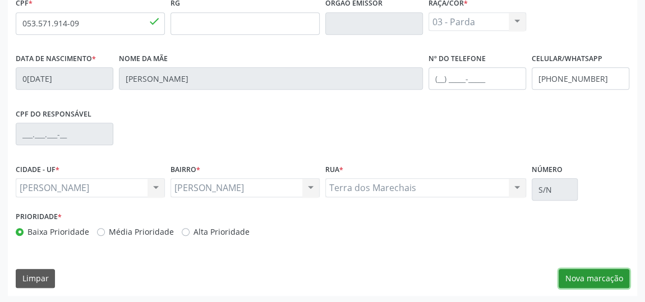
click at [611, 279] on button "Nova marcação" at bounding box center [594, 278] width 71 height 19
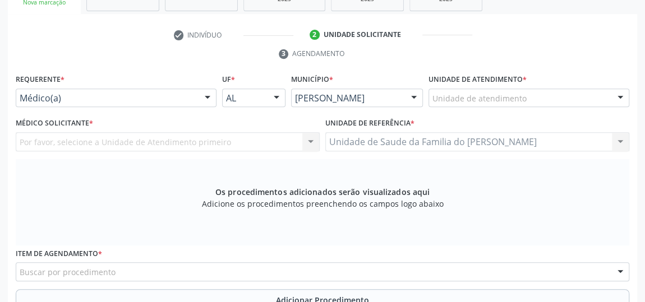
scroll to position [186, 0]
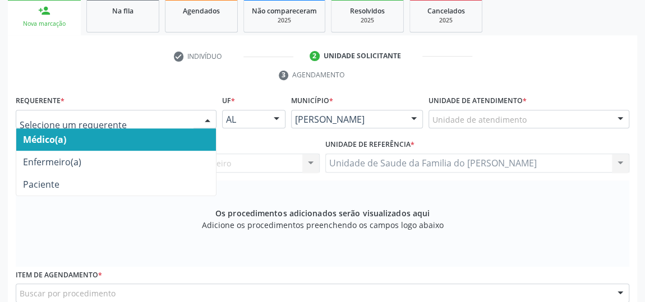
click at [204, 111] on div at bounding box center [207, 119] width 17 height 19
click at [175, 140] on span "Médico(a)" at bounding box center [116, 139] width 200 height 22
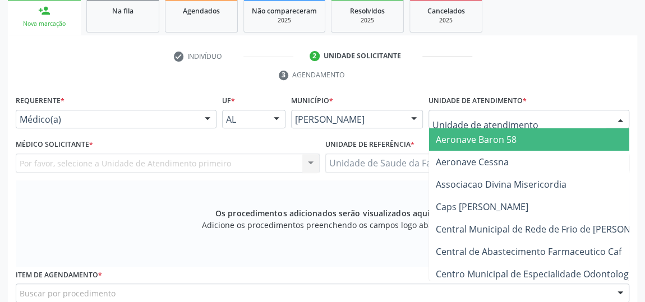
type input "J"
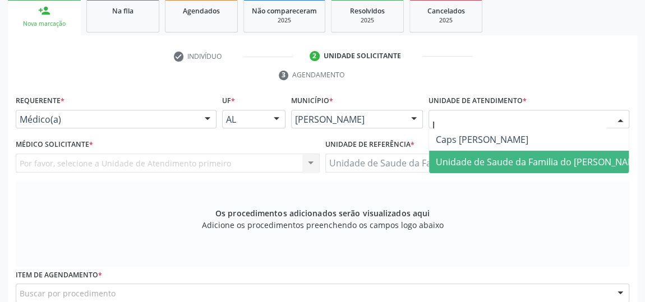
click at [536, 165] on span "Unidade de Saude da Familia do [PERSON_NAME]" at bounding box center [540, 162] width 208 height 12
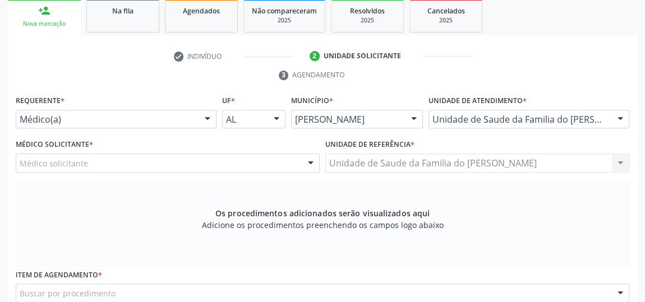
click at [311, 162] on div at bounding box center [310, 163] width 17 height 19
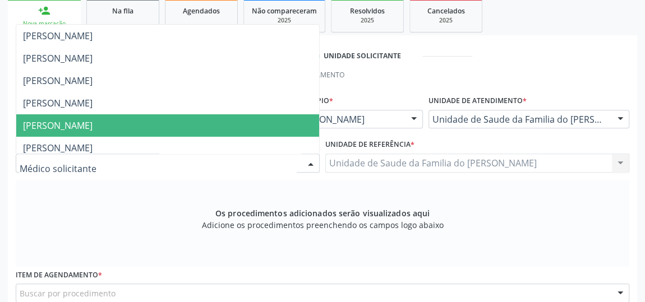
click at [292, 125] on span "[PERSON_NAME]" at bounding box center [167, 125] width 303 height 22
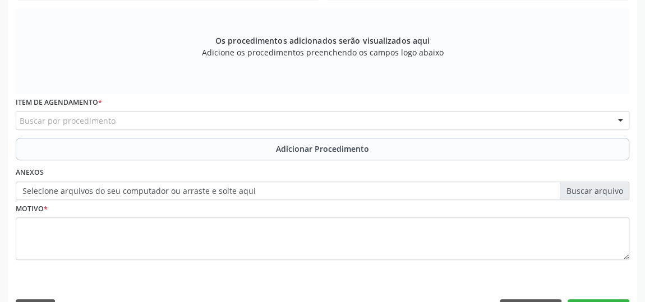
scroll to position [388, 0]
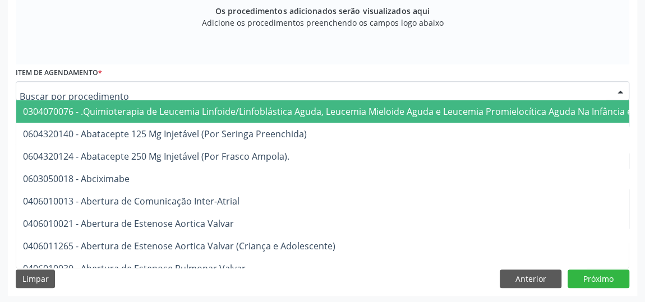
click at [250, 90] on div at bounding box center [323, 90] width 614 height 19
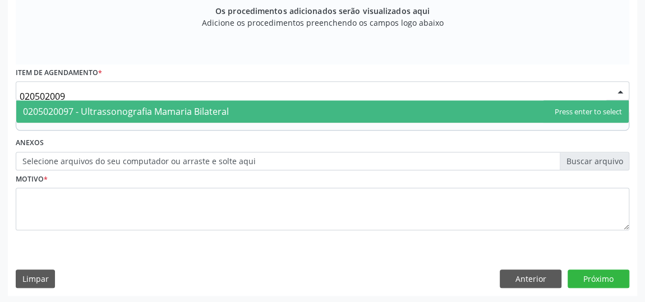
type input "0205020097"
click at [244, 110] on span "0205020097 - Ultrassonografia Mamaria Bilateral" at bounding box center [322, 111] width 612 height 22
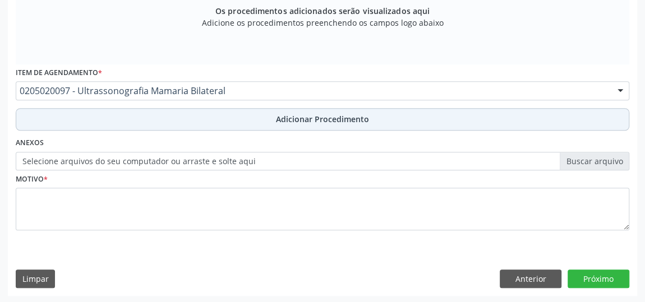
click at [222, 121] on button "Adicionar Procedimento" at bounding box center [323, 119] width 614 height 22
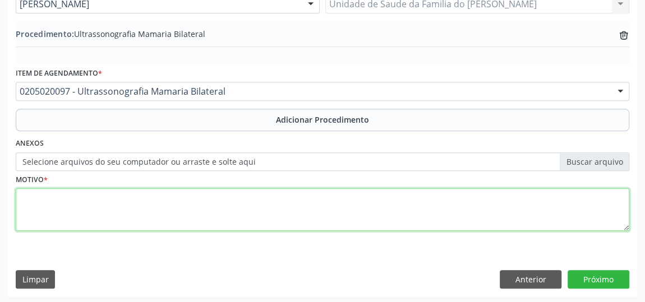
click at [194, 200] on textarea at bounding box center [323, 209] width 614 height 43
click at [56, 197] on textarea "RASTREAMENTO" at bounding box center [323, 209] width 614 height 43
drag, startPoint x: 56, startPoint y: 197, endPoint x: 315, endPoint y: 219, distance: 260.1
click at [305, 218] on textarea "RASTREAMENTO" at bounding box center [323, 209] width 614 height 43
type textarea "RASTREAMENTO"
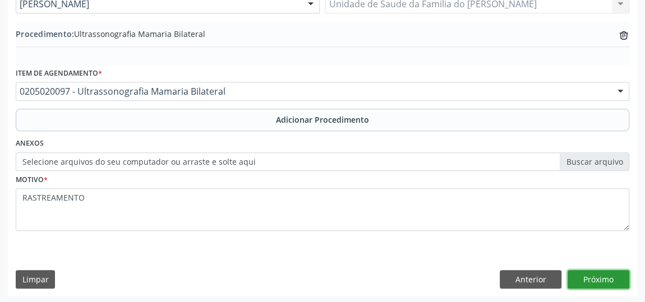
click at [601, 280] on button "Próximo" at bounding box center [599, 279] width 62 height 19
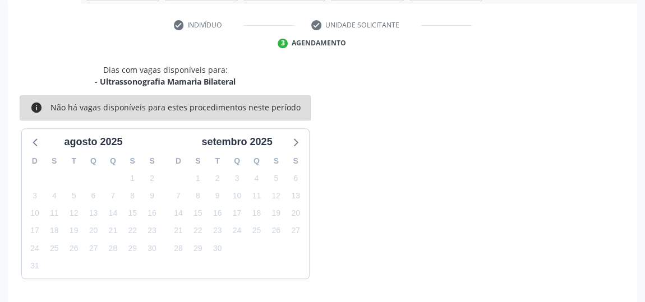
scroll to position [250, 0]
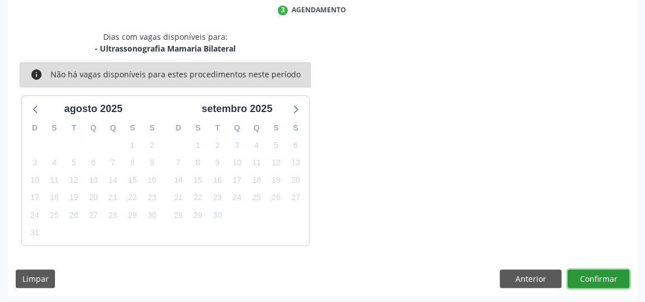
click at [601, 280] on button "Confirmar" at bounding box center [599, 279] width 62 height 19
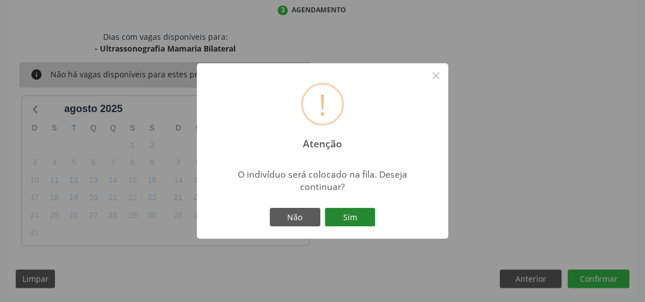
drag, startPoint x: 338, startPoint y: 211, endPoint x: 400, endPoint y: 233, distance: 66.0
click at [338, 211] on button "Sim" at bounding box center [350, 217] width 50 height 19
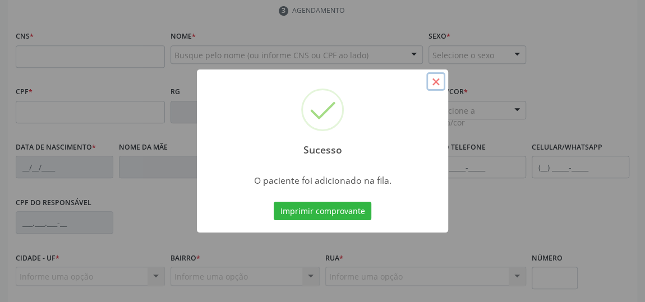
click at [437, 81] on button "×" at bounding box center [435, 81] width 19 height 19
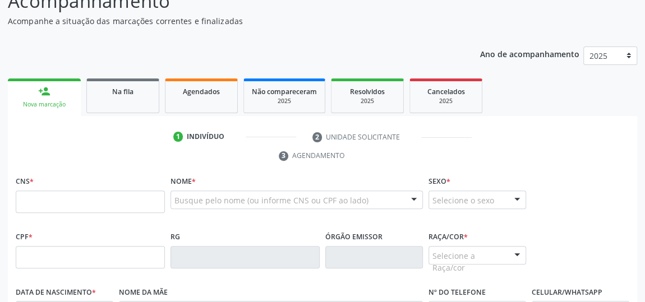
scroll to position [97, 0]
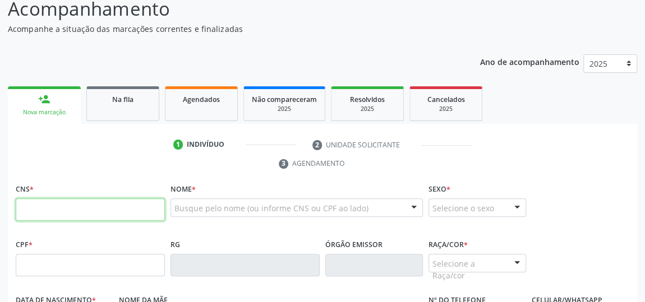
click at [84, 210] on input "text" at bounding box center [90, 210] width 149 height 22
type input "706 6035 2148 1210"
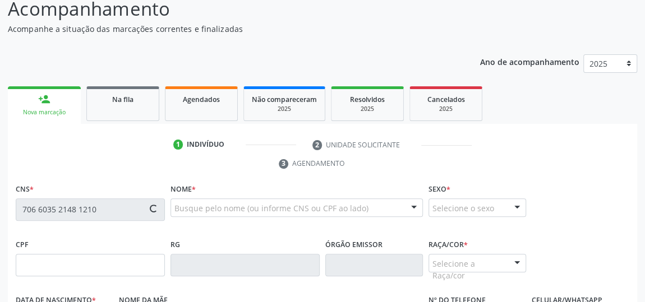
type input "053.571.914-09"
type input "0[DATE]"
type input "[PERSON_NAME]"
type input "[PHONE_NUMBER]"
type input "S/N"
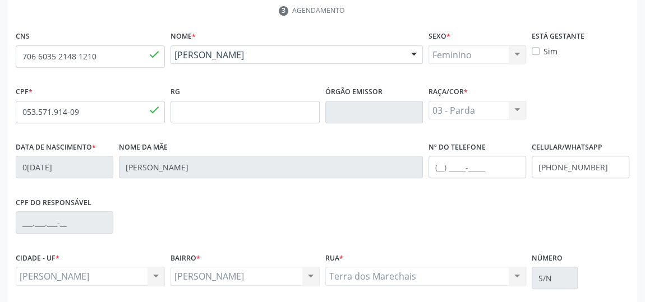
scroll to position [339, 0]
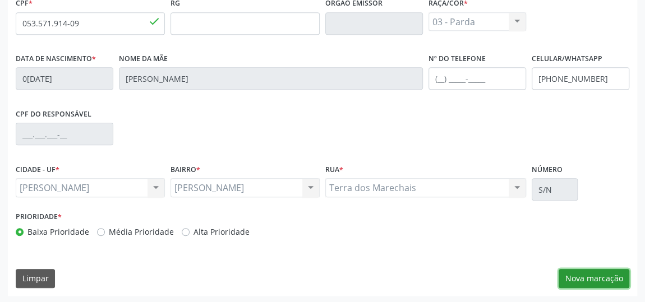
click at [618, 276] on button "Nova marcação" at bounding box center [594, 278] width 71 height 19
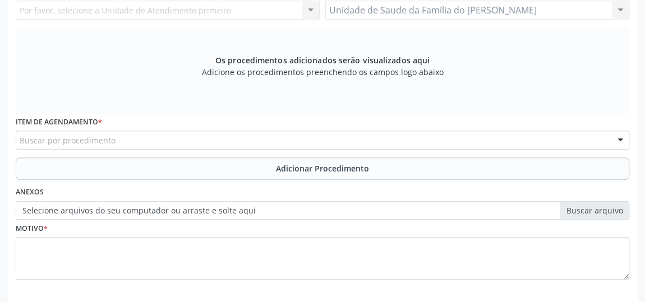
scroll to position [186, 0]
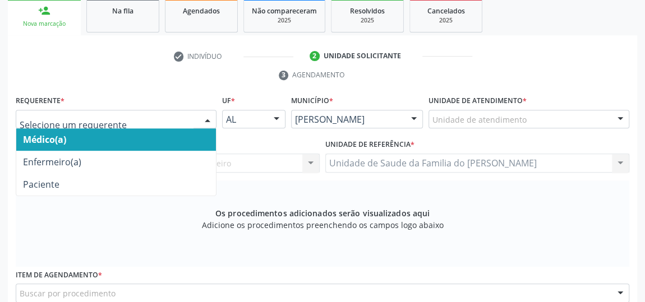
click at [205, 119] on div at bounding box center [207, 119] width 17 height 19
click at [156, 140] on span "Médico(a)" at bounding box center [116, 139] width 200 height 22
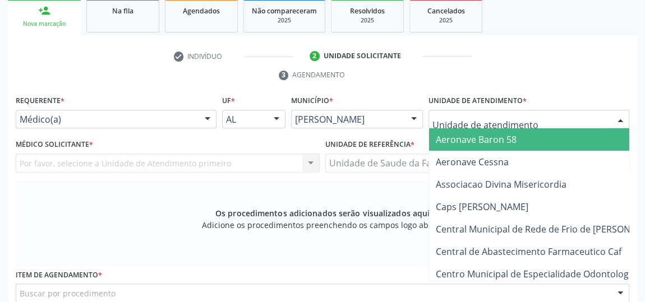
type input "J"
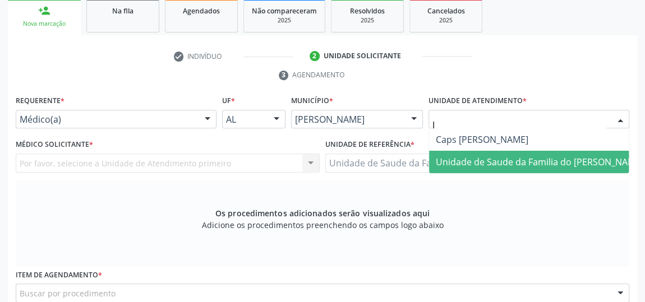
click at [497, 156] on span "Unidade de Saude da Familia do [PERSON_NAME]" at bounding box center [540, 162] width 208 height 12
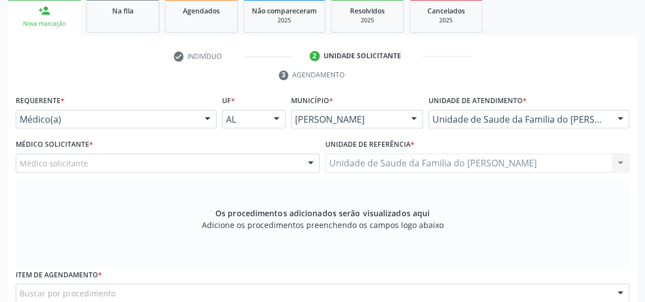
click at [312, 159] on div at bounding box center [310, 163] width 17 height 19
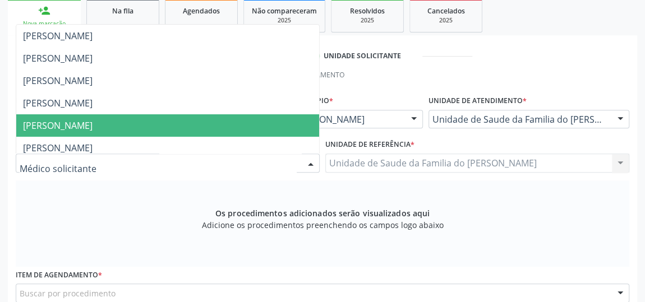
click at [220, 125] on span "[PERSON_NAME]" at bounding box center [167, 125] width 303 height 22
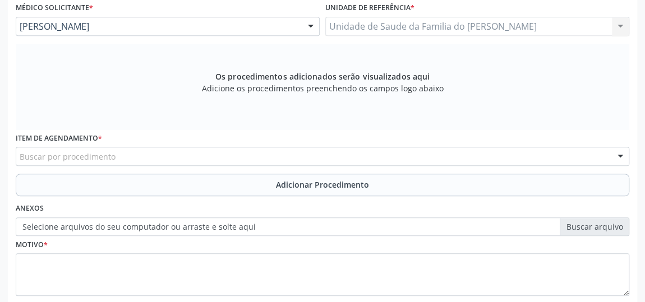
scroll to position [339, 0]
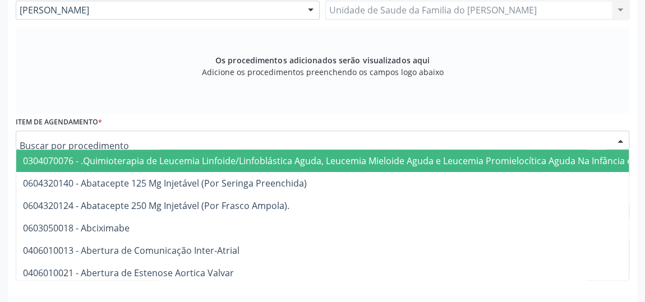
click at [195, 142] on div at bounding box center [323, 140] width 614 height 19
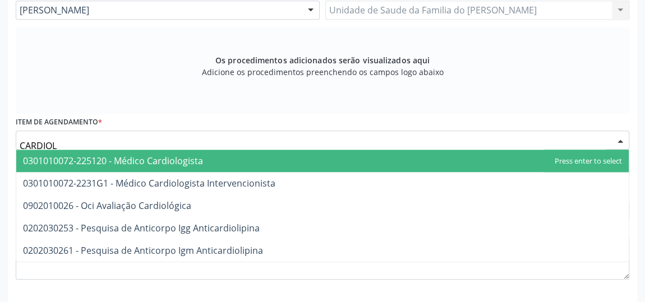
type input "CARDIOLO"
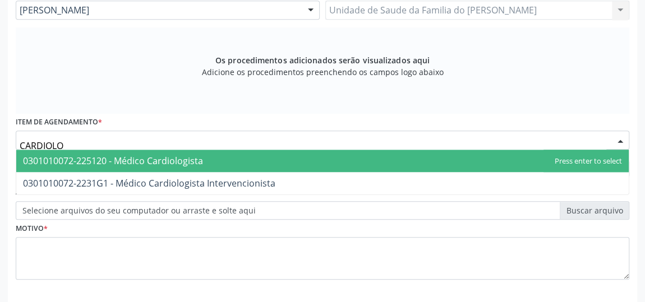
click at [195, 155] on span "0301010072-225120 - Médico Cardiologista" at bounding box center [113, 161] width 180 height 12
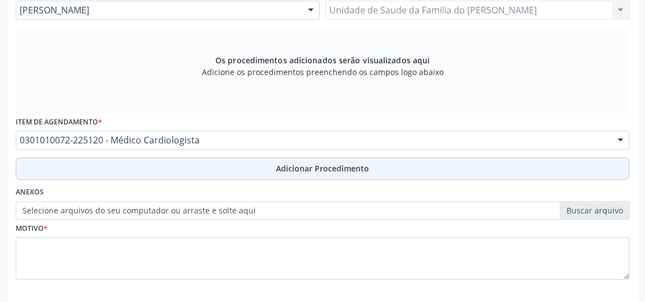
click at [243, 166] on button "Adicionar Procedimento" at bounding box center [323, 169] width 614 height 22
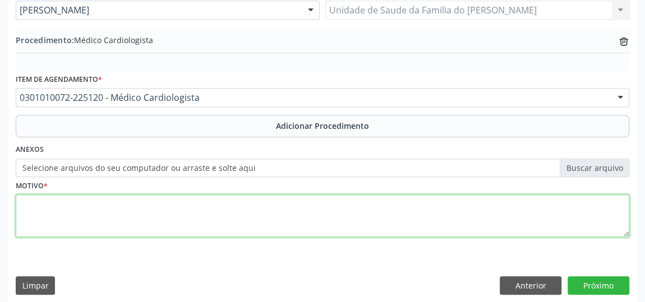
click at [223, 206] on textarea at bounding box center [323, 216] width 614 height 43
click at [229, 207] on textarea "INSUFICIENCIA CARDIACA" at bounding box center [323, 216] width 614 height 43
click at [61, 200] on textarea "INSUFICIENCIA CARDIACA" at bounding box center [323, 216] width 614 height 43
click at [89, 203] on textarea "INSUFICIÊNCIA CARDIACA" at bounding box center [323, 216] width 614 height 43
type textarea "INSUFICIÊNCIA CARDÍACA"
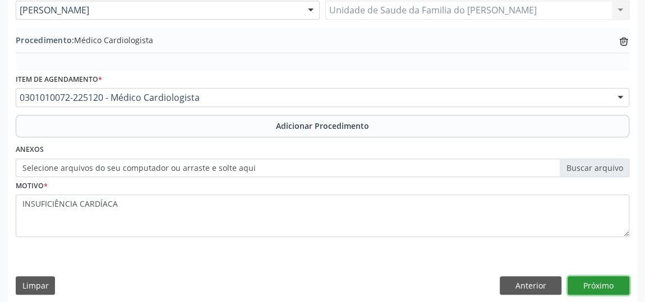
click at [581, 279] on button "Próximo" at bounding box center [599, 285] width 62 height 19
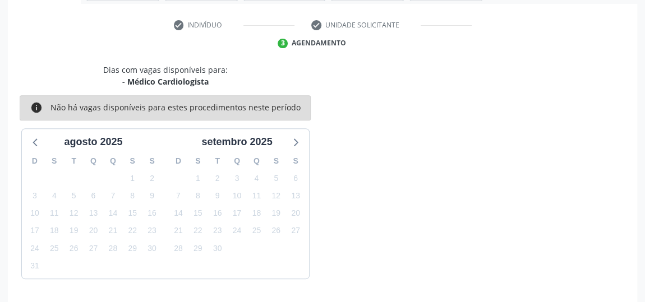
scroll to position [250, 0]
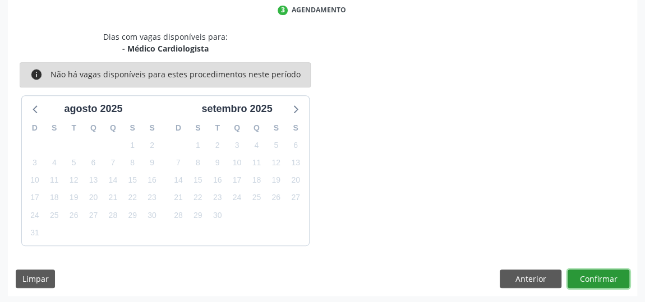
click at [581, 279] on button "Confirmar" at bounding box center [599, 279] width 62 height 19
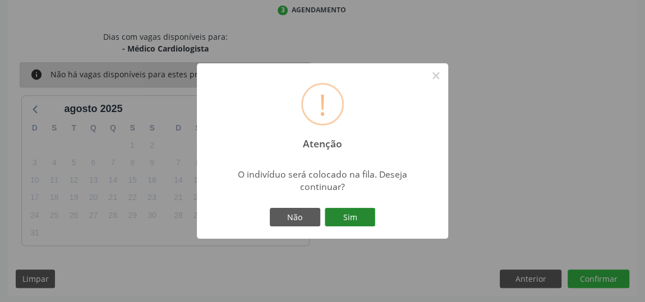
click at [363, 214] on button "Sim" at bounding box center [350, 217] width 50 height 19
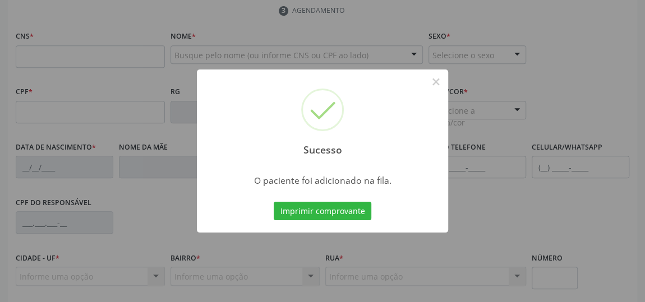
drag, startPoint x: 445, startPoint y: 93, endPoint x: 627, endPoint y: 250, distance: 240.2
click at [458, 103] on div "Sucesso × O paciente foi adicionado na fila. Imprimir comprovante Cancel" at bounding box center [322, 151] width 645 height 302
click at [592, 197] on div "Sucesso × O paciente foi adicionado na fila. Imprimir comprovante Cancel" at bounding box center [322, 151] width 645 height 302
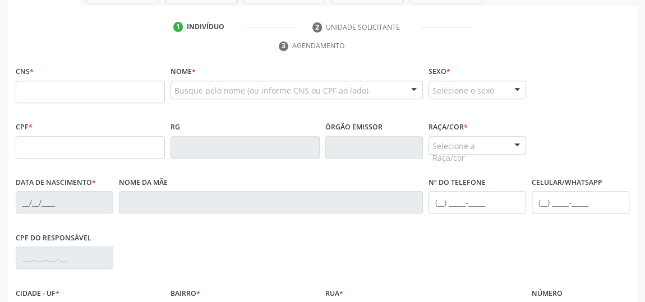
scroll to position [199, 0]
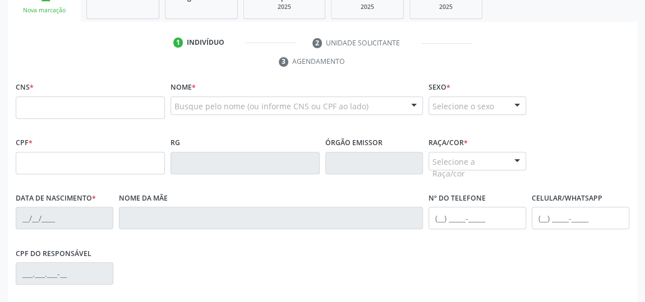
click at [356, 115] on div "Busque pelo nome (ou informe CNS ou CPF ao lado) Nenhum resultado encontrado pa…" at bounding box center [296, 109] width 252 height 27
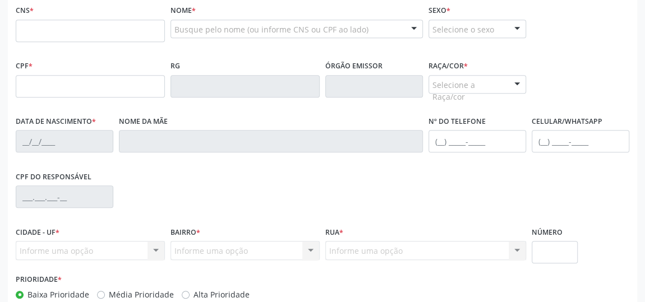
scroll to position [186, 0]
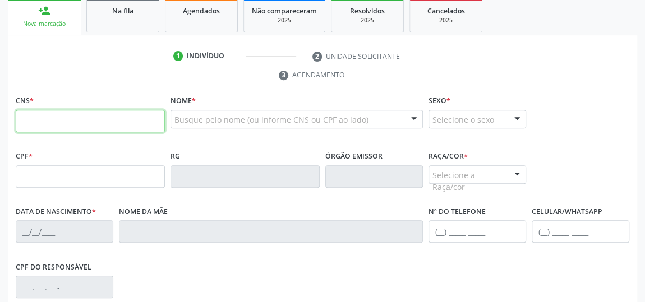
click at [104, 122] on input "text" at bounding box center [90, 121] width 149 height 22
type input "703 2006 1932 2990"
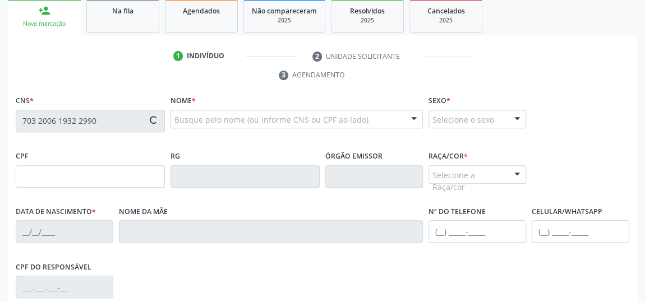
type input "0[DATE]"
type input "[PERSON_NAME]"
type input "[PHONE_NUMBER]"
type input "8"
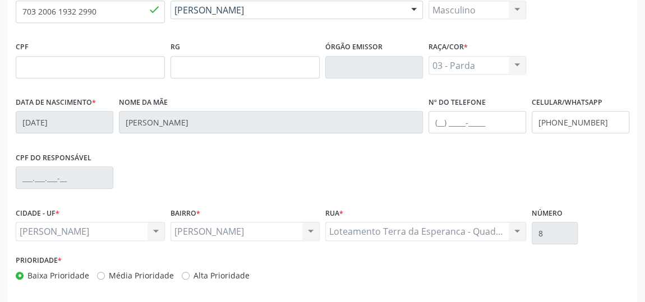
scroll to position [339, 0]
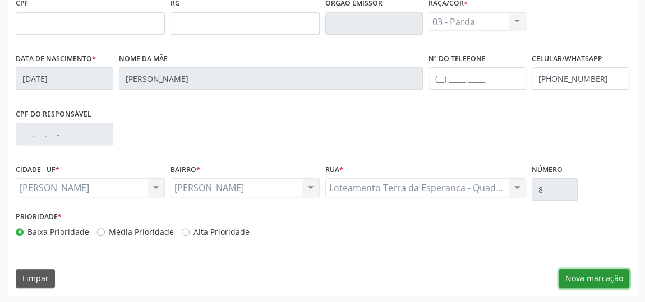
click at [573, 277] on button "Nova marcação" at bounding box center [594, 278] width 71 height 19
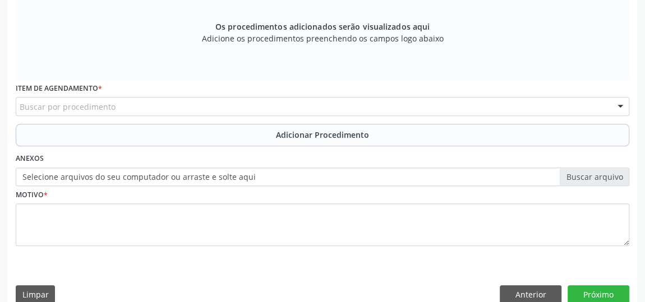
scroll to position [388, 0]
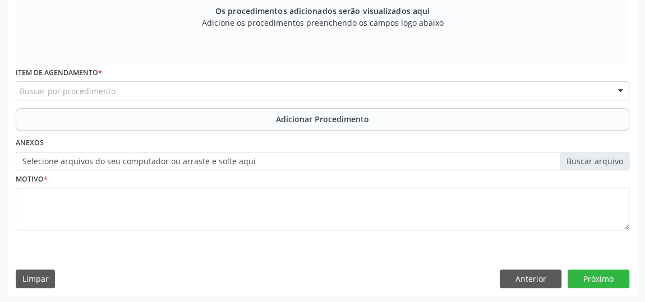
click at [607, 161] on label "Selecione arquivos do seu computador ou arraste e solte aqui" at bounding box center [323, 161] width 614 height 19
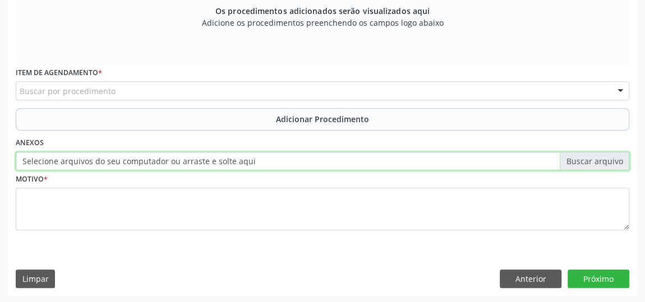
click at [607, 161] on input "Selecione arquivos do seu computador ou arraste e solte aqui" at bounding box center [323, 161] width 614 height 19
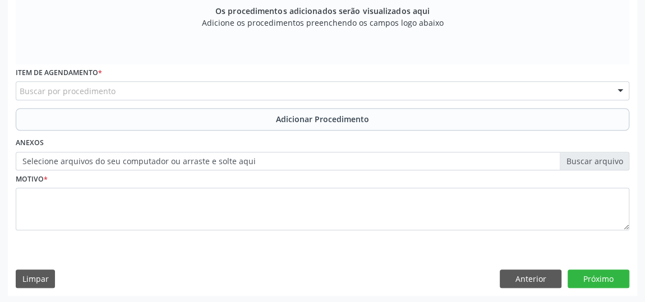
click at [587, 163] on label "Selecione arquivos do seu computador ou arraste e solte aqui" at bounding box center [323, 161] width 614 height 19
click at [587, 163] on input "Selecione arquivos do seu computador ou arraste e solte aqui" at bounding box center [323, 161] width 614 height 19
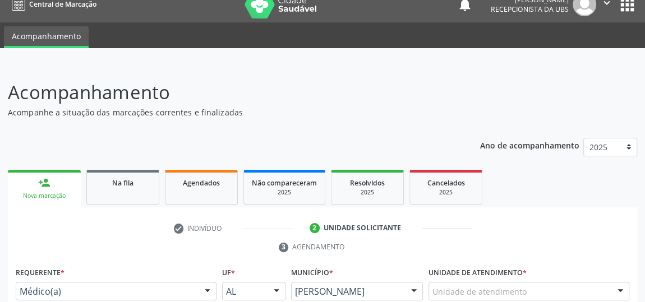
scroll to position [0, 0]
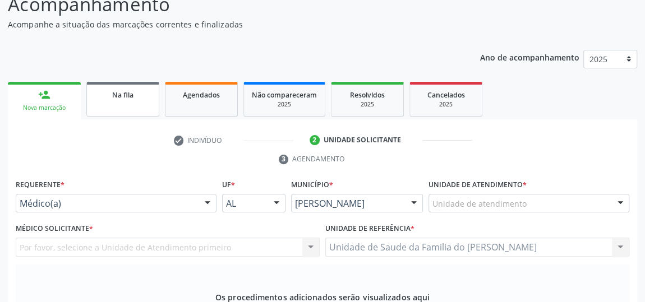
drag, startPoint x: 110, startPoint y: 99, endPoint x: 152, endPoint y: 137, distance: 56.4
click at [111, 99] on div "Na fila" at bounding box center [123, 95] width 56 height 12
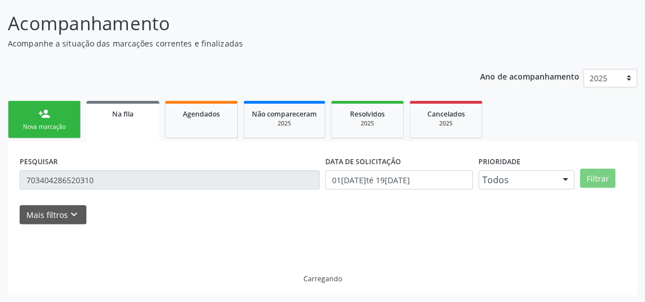
scroll to position [102, 0]
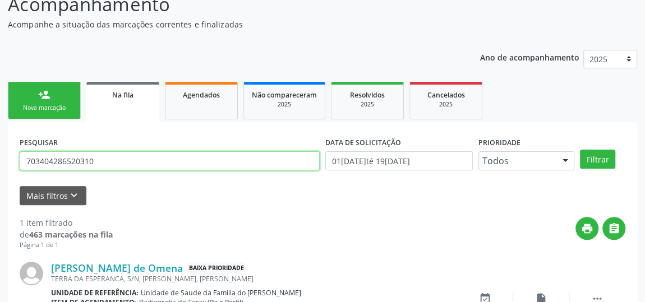
drag, startPoint x: 131, startPoint y: 156, endPoint x: 10, endPoint y: 159, distance: 121.2
click at [10, 159] on div "PESQUISAR 703404286520310 DATA DE SOLICITAÇÃO 0[DATE] até 1[DATE] Prioridade To…" at bounding box center [322, 246] width 629 height 249
type input "JADSON"
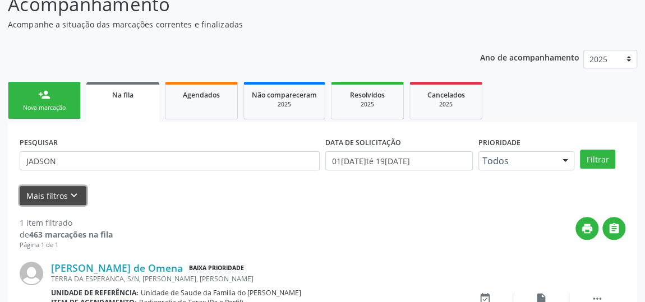
click at [71, 196] on icon "keyboard_arrow_down" at bounding box center [74, 196] width 12 height 12
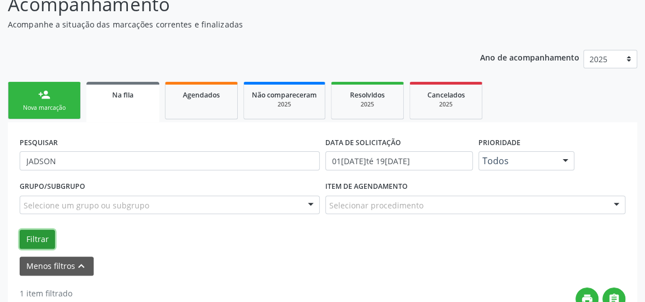
click at [39, 233] on button "Filtrar" at bounding box center [37, 239] width 35 height 19
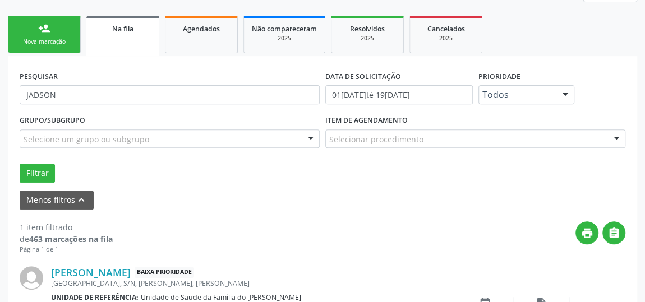
scroll to position [43, 0]
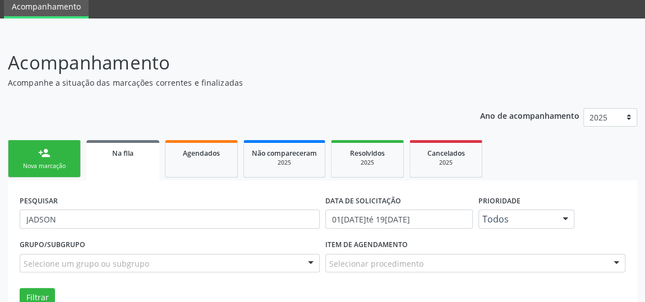
click at [52, 159] on link "person_add Nova marcação" at bounding box center [44, 159] width 73 height 38
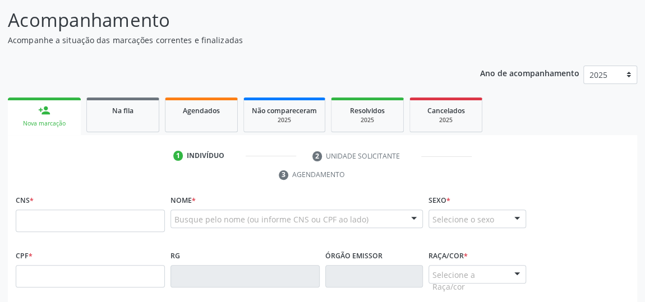
scroll to position [145, 0]
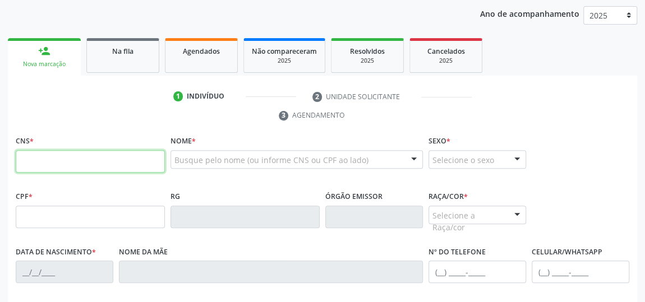
click at [49, 158] on input "text" at bounding box center [90, 161] width 149 height 22
type input "700 8079 0445 4987"
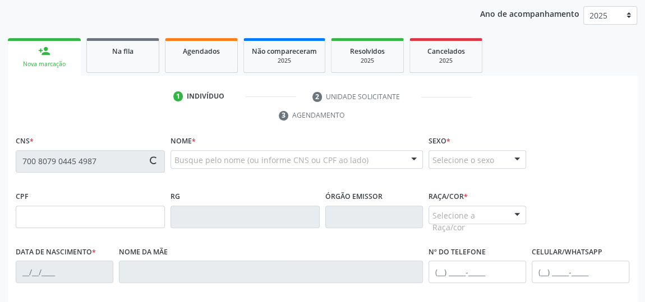
type input "081.476.344-80"
type input "1[DATE]"
type input "[PERSON_NAME]"
type input "[PHONE_NUMBER]"
type input "S/N"
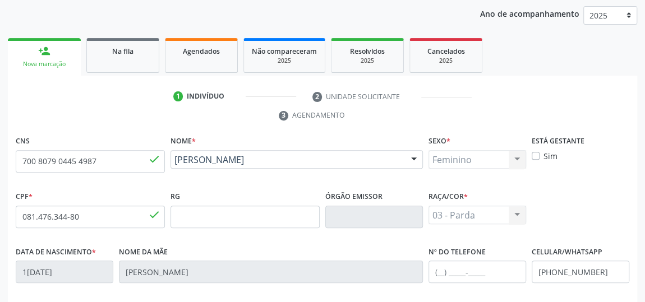
scroll to position [339, 0]
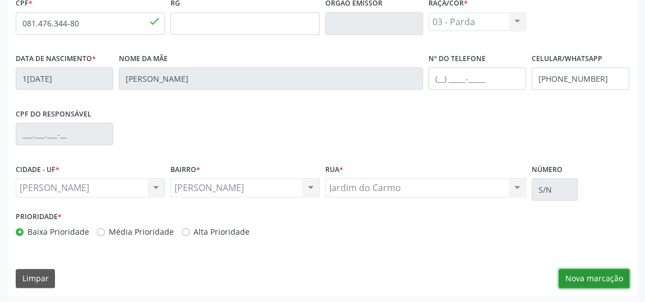
click at [610, 278] on button "Nova marcação" at bounding box center [594, 278] width 71 height 19
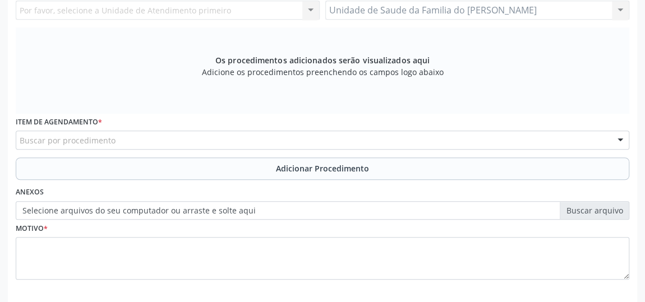
scroll to position [186, 0]
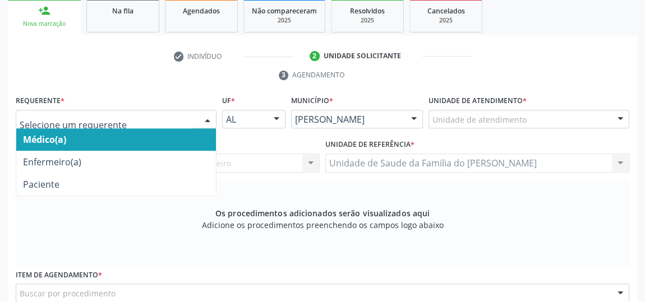
click at [197, 117] on div at bounding box center [116, 119] width 201 height 19
click at [166, 135] on span "Médico(a)" at bounding box center [116, 139] width 200 height 22
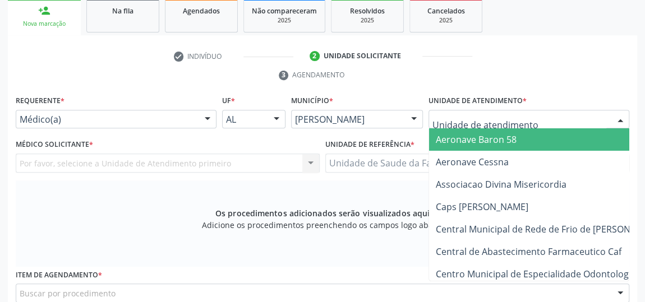
type input "J"
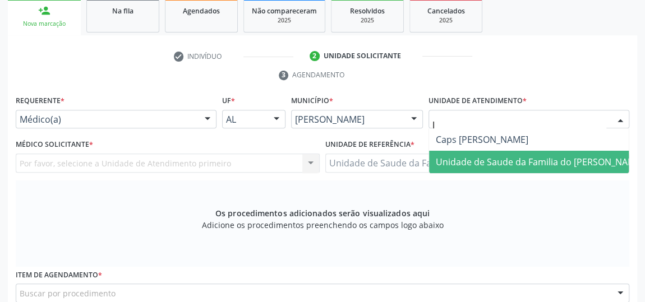
click at [521, 166] on span "Unidade de Saude da Familia do [PERSON_NAME]" at bounding box center [540, 162] width 208 height 12
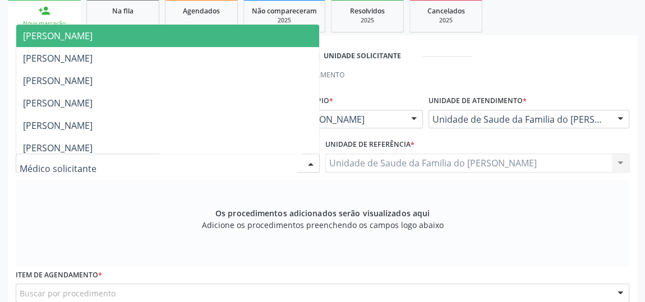
click at [312, 163] on div at bounding box center [310, 163] width 17 height 19
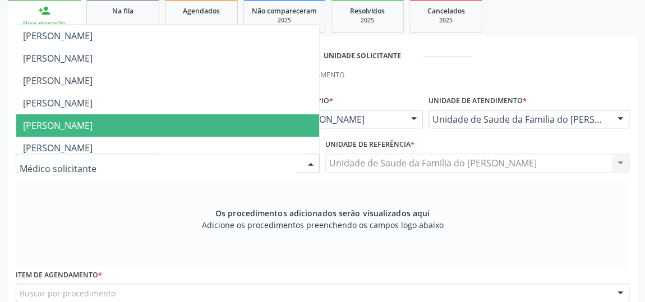
click at [186, 126] on span "[PERSON_NAME]" at bounding box center [167, 125] width 303 height 22
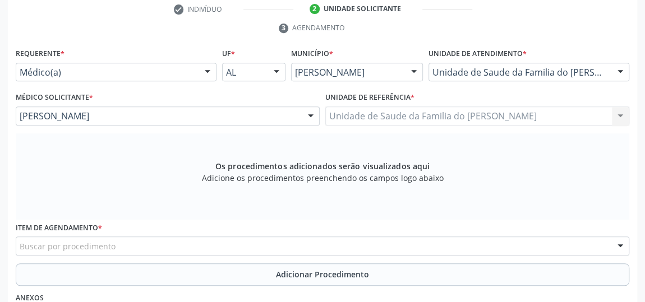
scroll to position [339, 0]
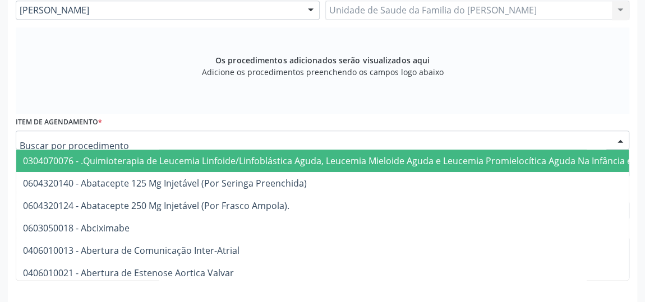
click at [169, 140] on div at bounding box center [323, 140] width 614 height 19
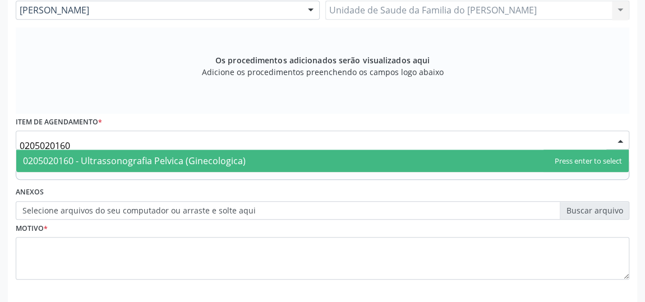
click at [169, 158] on span "0205020160 - Ultrassonografia Pelvica (Ginecologica)" at bounding box center [134, 161] width 223 height 12
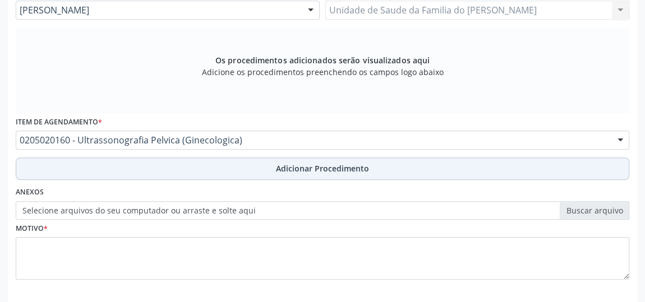
click at [169, 168] on button "Adicionar Procedimento" at bounding box center [323, 169] width 614 height 22
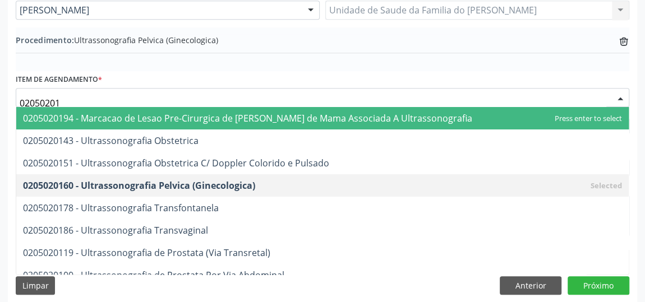
type input "020502018"
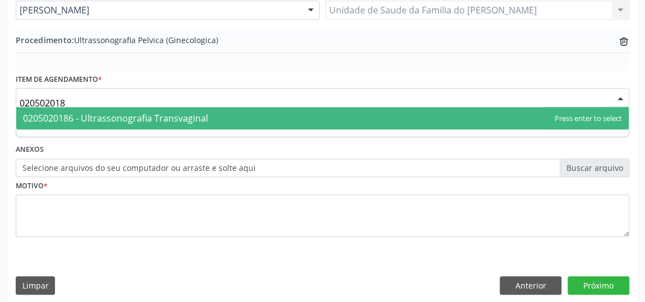
click at [179, 115] on span "0205020186 - Ultrassonografia Transvaginal" at bounding box center [115, 118] width 185 height 12
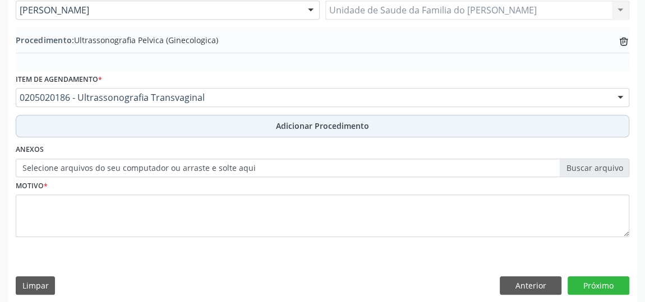
click at [185, 127] on button "Adicionar Procedimento" at bounding box center [323, 126] width 614 height 22
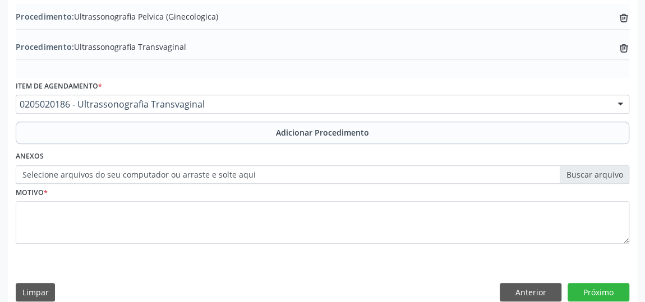
scroll to position [375, 0]
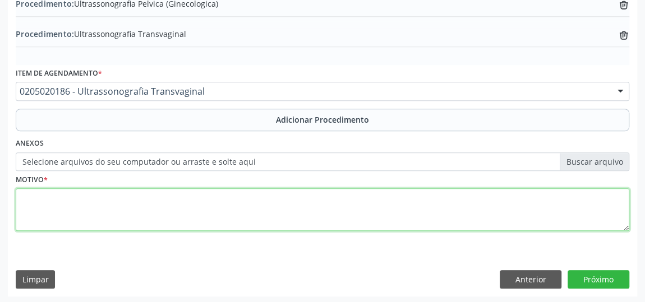
click at [188, 205] on textarea at bounding box center [323, 209] width 614 height 43
type textarea "ROTINA"
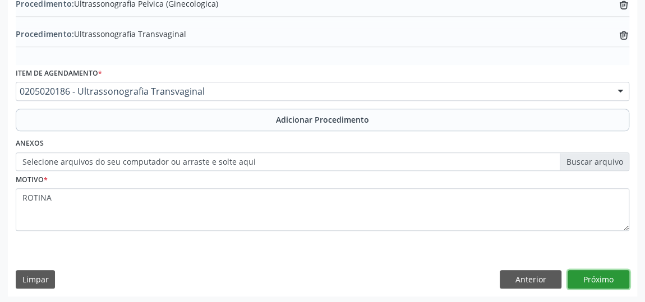
click at [598, 276] on button "Próximo" at bounding box center [599, 279] width 62 height 19
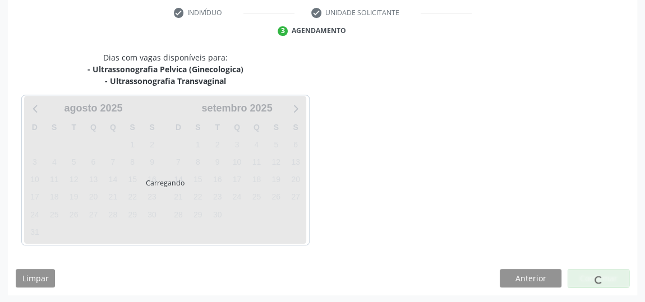
scroll to position [262, 0]
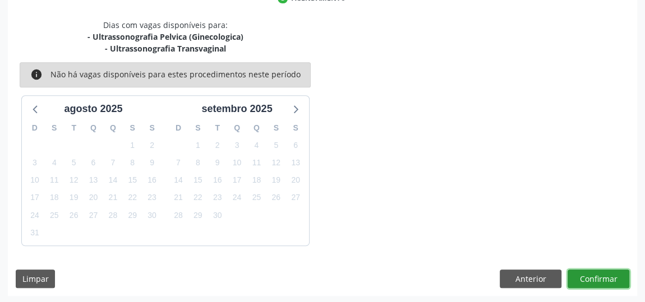
click at [598, 276] on button "Confirmar" at bounding box center [599, 279] width 62 height 19
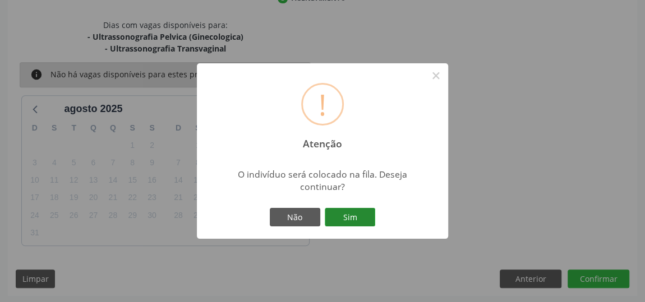
click at [367, 219] on button "Sim" at bounding box center [350, 217] width 50 height 19
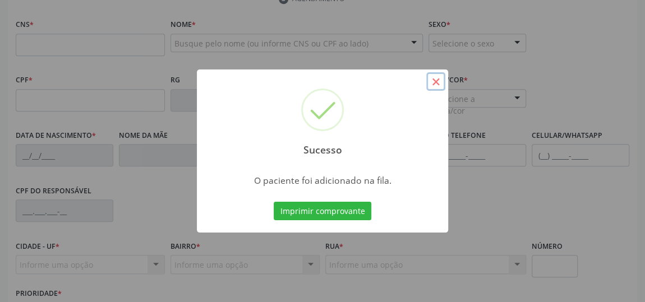
click at [433, 87] on button "×" at bounding box center [435, 81] width 19 height 19
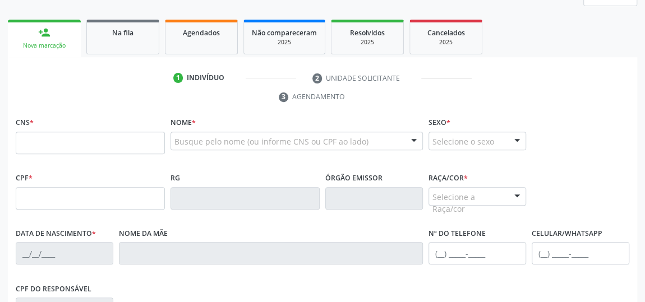
scroll to position [160, 0]
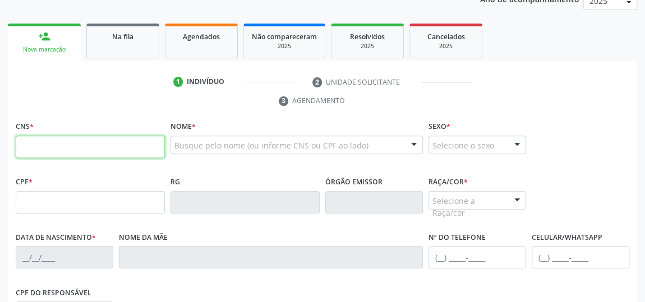
click at [79, 147] on input "text" at bounding box center [90, 147] width 149 height 22
type input "706 8022 1735 3426"
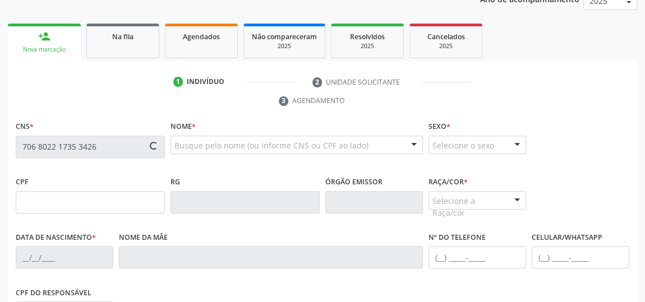
type input "015.689.934-55"
type input "[DATE]"
type input "[PERSON_NAME]"
type input "[PHONE_NUMBER]"
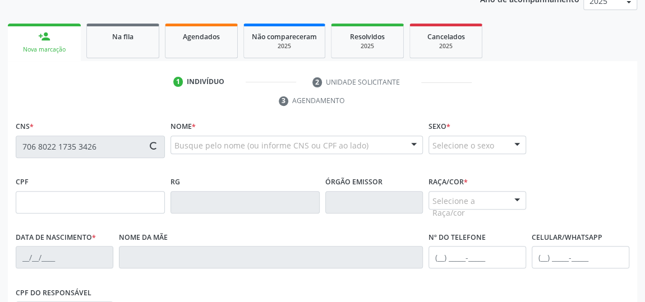
type input "13"
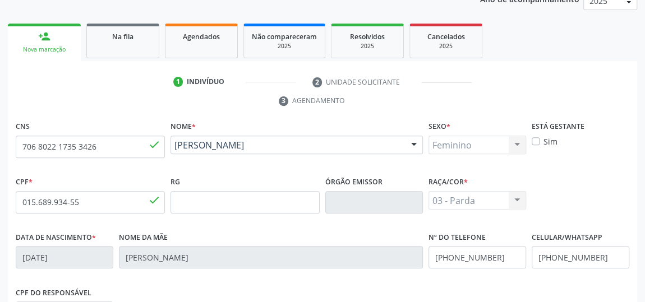
scroll to position [339, 0]
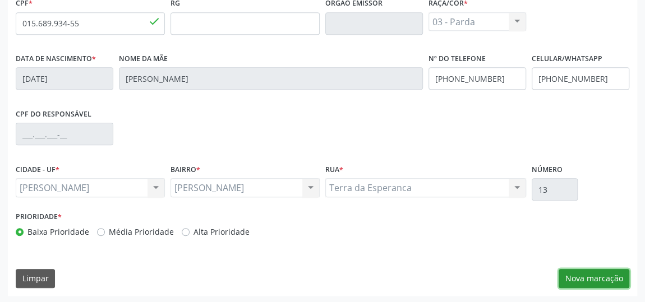
click at [582, 276] on button "Nova marcação" at bounding box center [594, 278] width 71 height 19
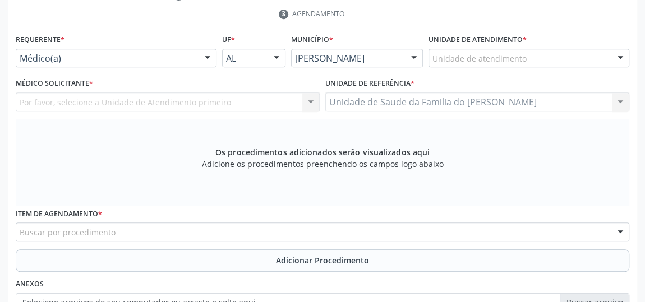
scroll to position [135, 0]
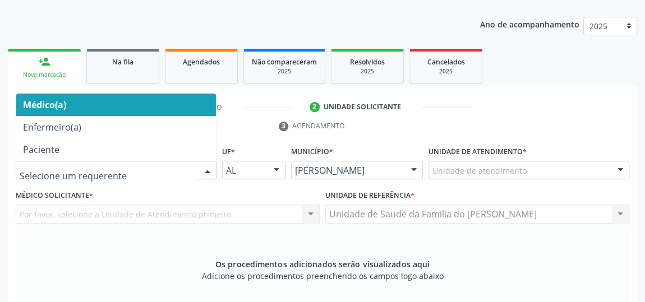
click at [200, 167] on div at bounding box center [207, 171] width 17 height 19
click at [183, 102] on span "Médico(a)" at bounding box center [116, 105] width 200 height 22
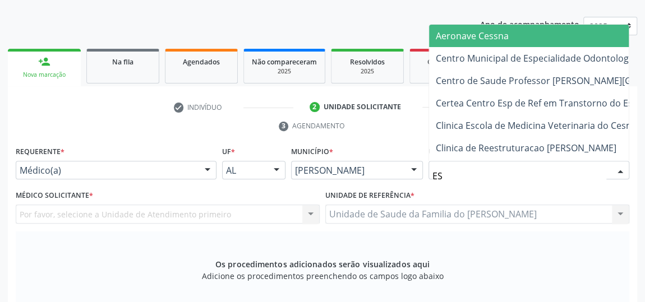
type input "EST"
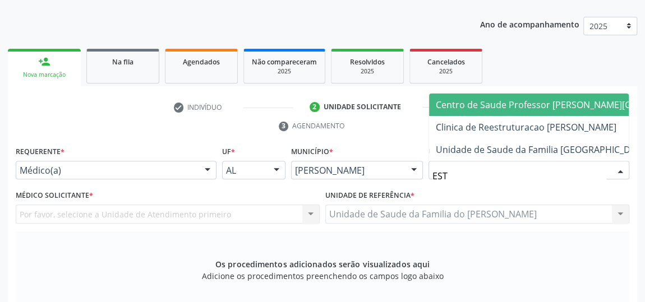
click at [508, 101] on span "Centro de Saude Professor [PERSON_NAME][GEOGRAPHIC_DATA]" at bounding box center [573, 105] width 275 height 12
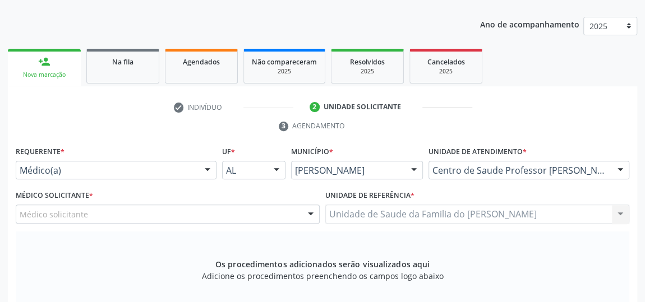
click at [308, 213] on div at bounding box center [310, 214] width 17 height 19
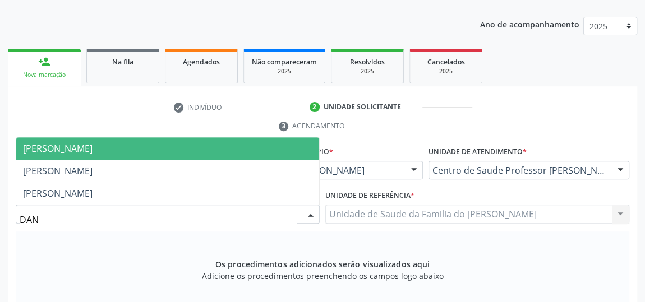
type input "[PERSON_NAME]"
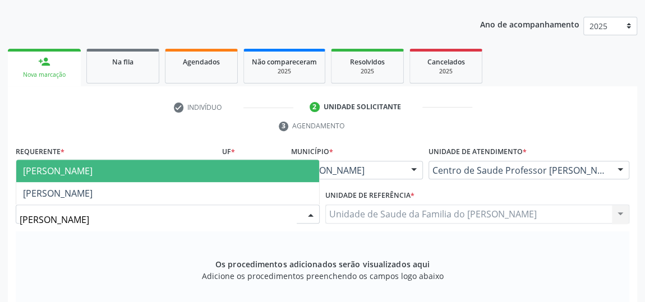
click at [192, 173] on span "[PERSON_NAME]" at bounding box center [167, 171] width 303 height 22
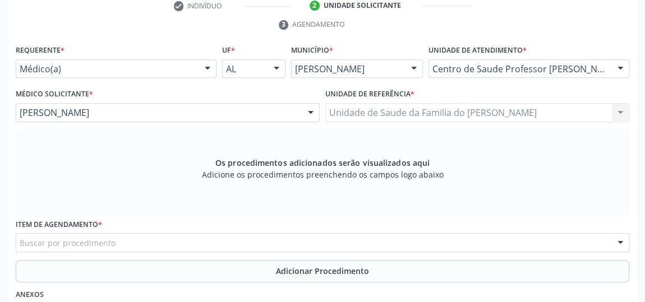
scroll to position [237, 0]
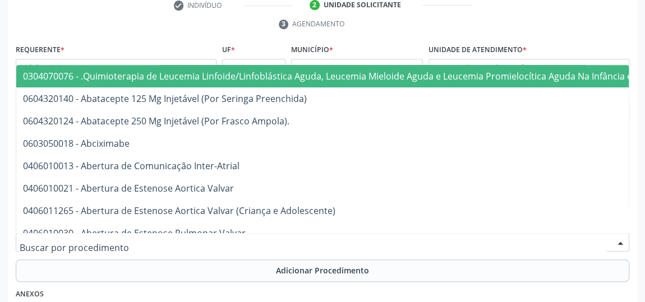
click at [170, 242] on div at bounding box center [323, 242] width 614 height 19
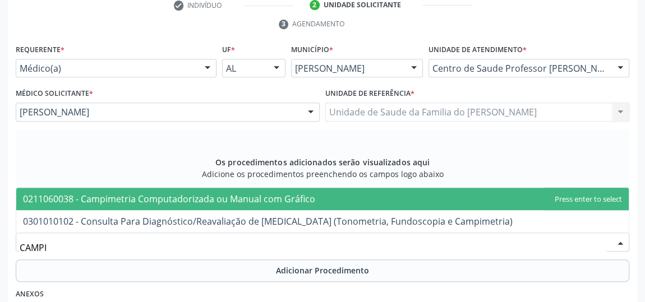
type input "CAMPIM"
click at [183, 194] on span "0211060038 - Campimetria Computadorizada ou Manual com Gráfico" at bounding box center [169, 199] width 292 height 12
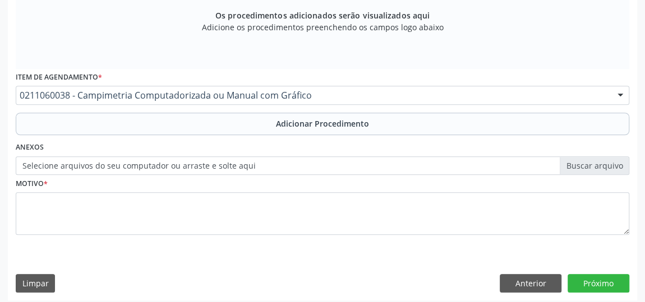
scroll to position [388, 0]
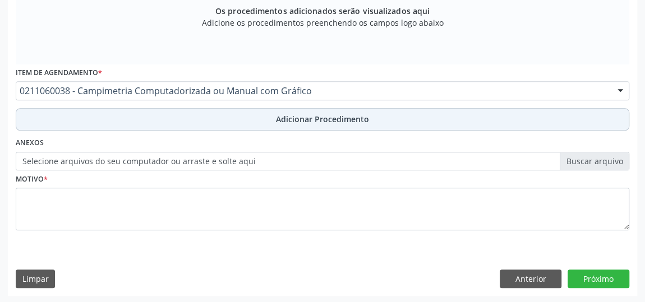
click at [294, 119] on span "Adicionar Procedimento" at bounding box center [322, 119] width 93 height 12
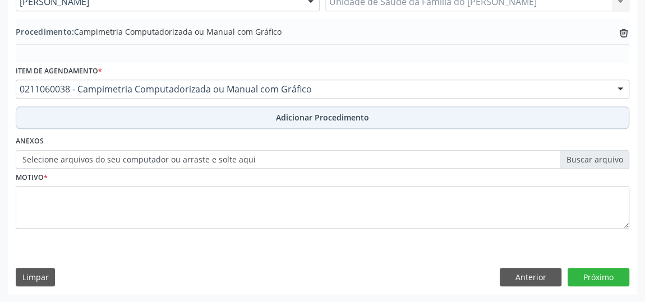
scroll to position [345, 0]
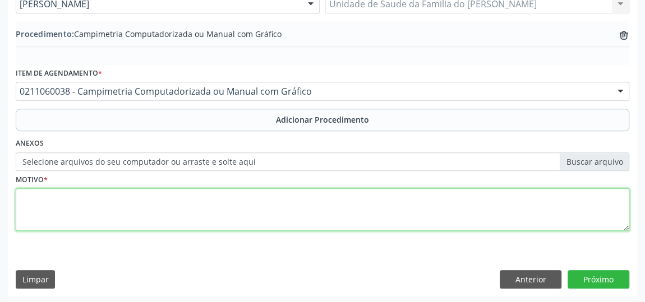
click at [192, 208] on textarea at bounding box center [323, 209] width 614 height 43
click at [177, 216] on textarea "AVALIACAO" at bounding box center [323, 209] width 614 height 43
click at [55, 199] on textarea "AVALIACAO" at bounding box center [323, 209] width 614 height 43
type textarea "AVALIAÇÃO"
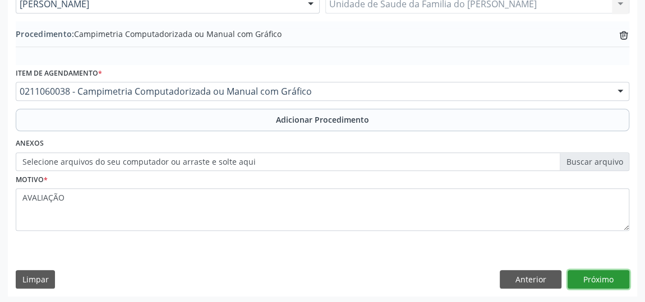
click at [594, 278] on button "Próximo" at bounding box center [599, 279] width 62 height 19
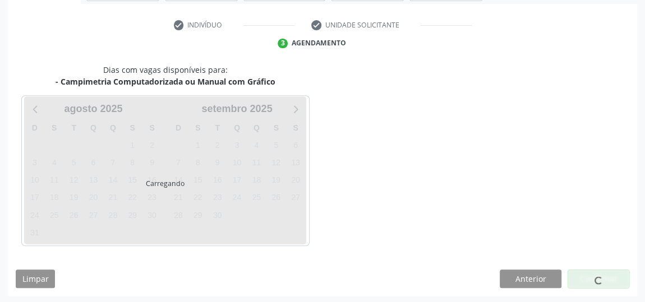
scroll to position [250, 0]
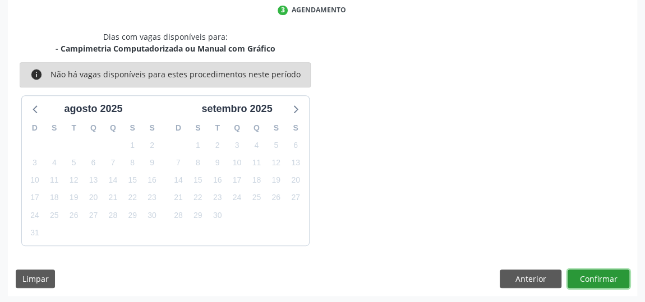
click at [594, 278] on button "Confirmar" at bounding box center [599, 279] width 62 height 19
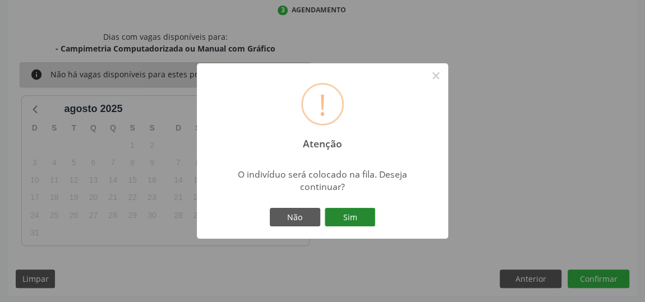
click at [354, 213] on button "Sim" at bounding box center [350, 217] width 50 height 19
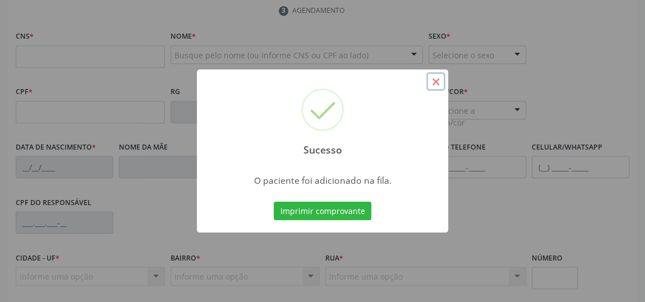
click at [439, 82] on button "×" at bounding box center [435, 81] width 19 height 19
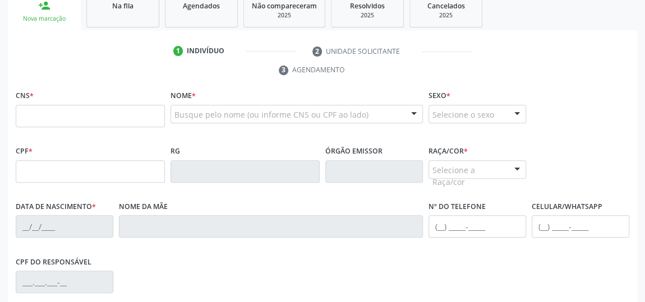
scroll to position [148, 0]
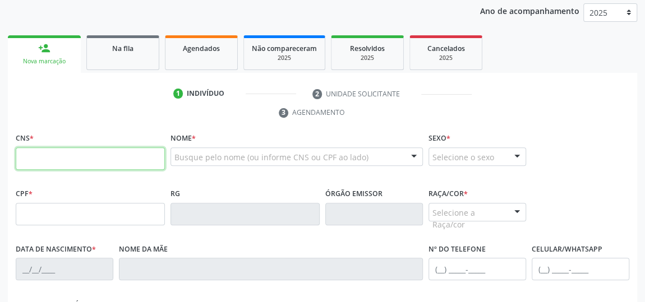
click at [137, 155] on input "text" at bounding box center [90, 158] width 149 height 22
type input "706 8022 1735 3426"
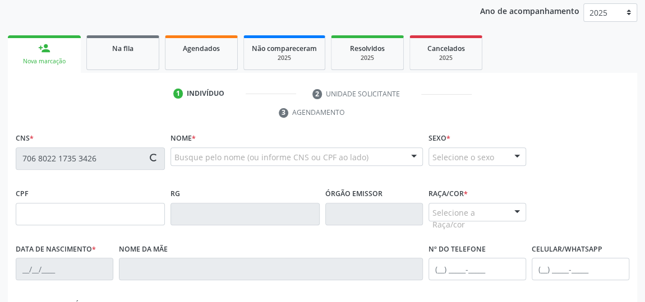
type input "015.689.934-55"
type input "[DATE]"
type input "[PERSON_NAME]"
type input "[PHONE_NUMBER]"
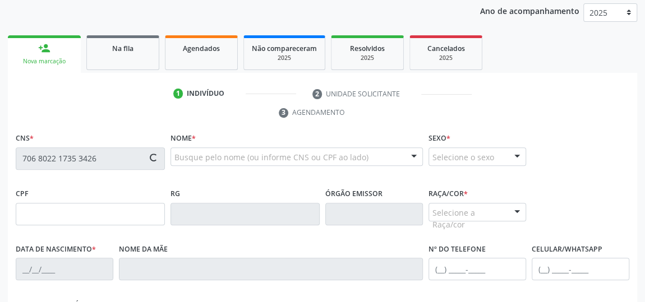
type input "13"
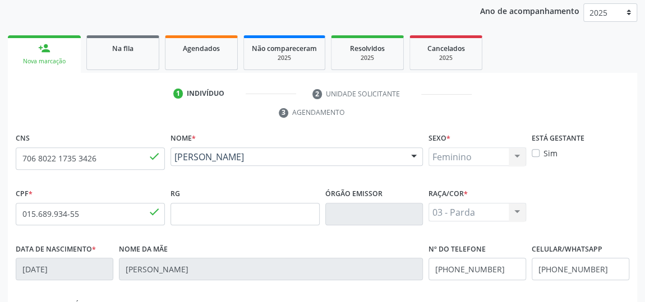
scroll to position [339, 0]
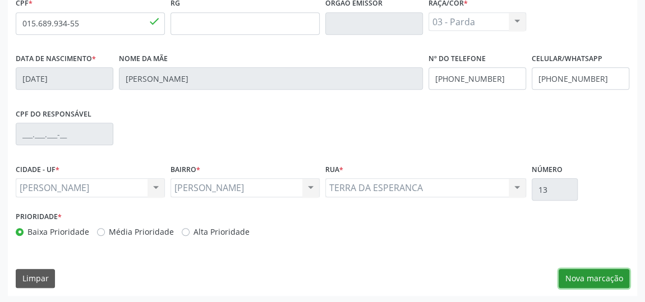
click at [606, 278] on button "Nova marcação" at bounding box center [594, 278] width 71 height 19
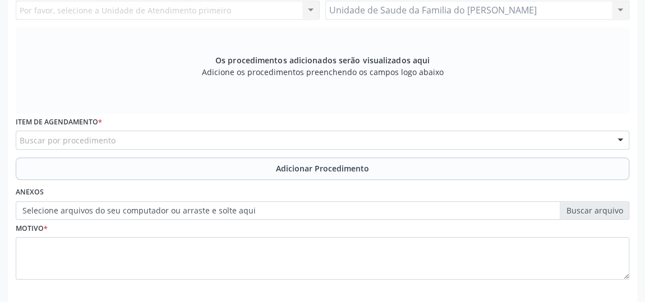
scroll to position [237, 0]
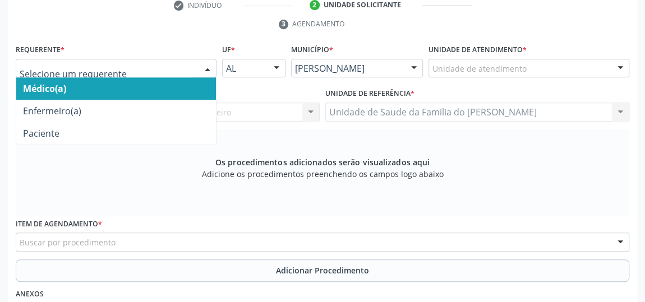
click at [206, 67] on div at bounding box center [207, 68] width 17 height 19
click at [164, 93] on span "Médico(a)" at bounding box center [116, 88] width 200 height 22
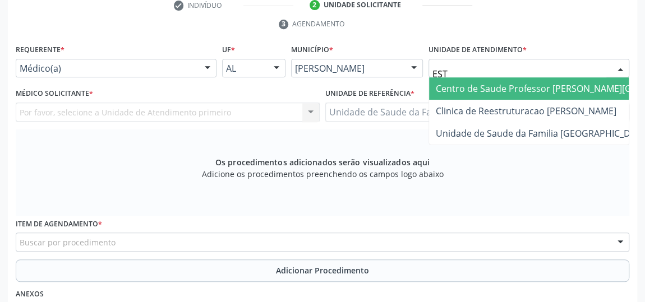
type input "ESTA"
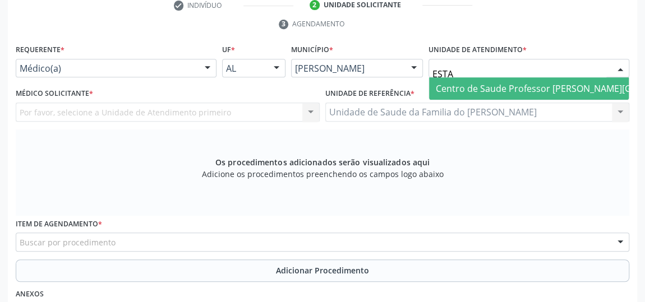
click at [513, 87] on span "Centro de Saude Professor [PERSON_NAME][GEOGRAPHIC_DATA]" at bounding box center [573, 88] width 275 height 12
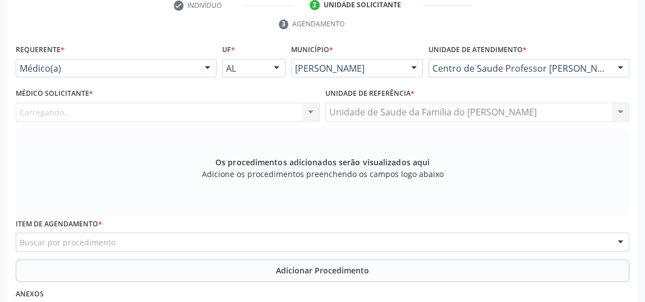
click at [306, 110] on div "Carregando... Nenhum resultado encontrado para: " " Não há nenhuma opção para s…" at bounding box center [168, 112] width 304 height 19
click at [306, 110] on div at bounding box center [310, 112] width 17 height 19
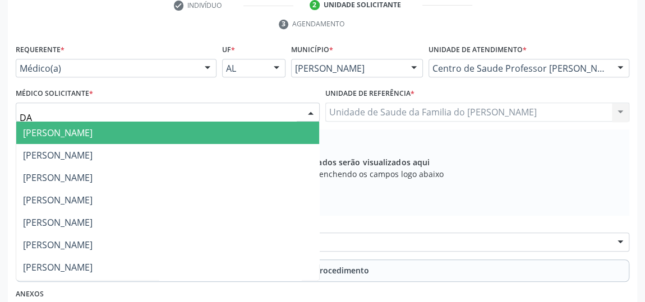
type input "DAN"
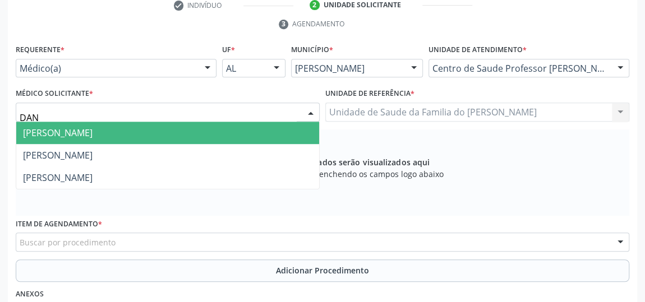
click at [169, 131] on span "[PERSON_NAME]" at bounding box center [167, 133] width 303 height 22
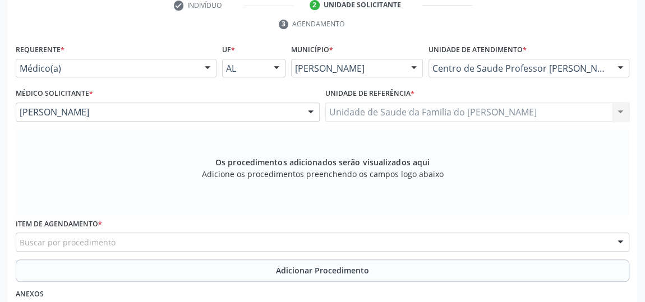
click at [164, 242] on div "Buscar por procedimento" at bounding box center [323, 242] width 614 height 19
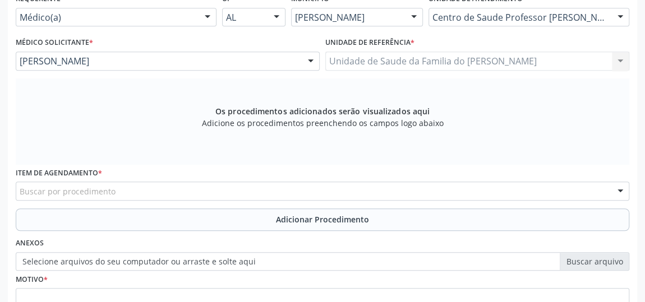
click at [274, 192] on div "Buscar por procedimento" at bounding box center [323, 191] width 614 height 19
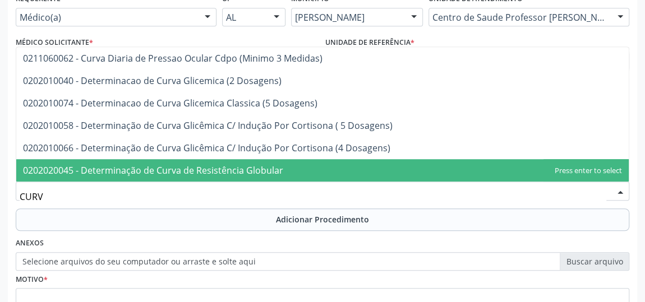
type input "CURVA"
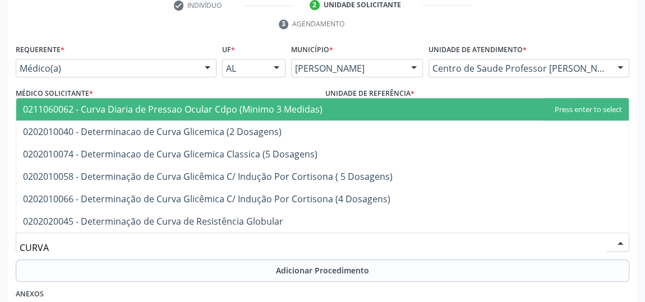
click at [269, 104] on span "0211060062 - Curva Diaria de Pressao Ocular Cdpo (Minimo 3 Medidas)" at bounding box center [172, 109] width 299 height 12
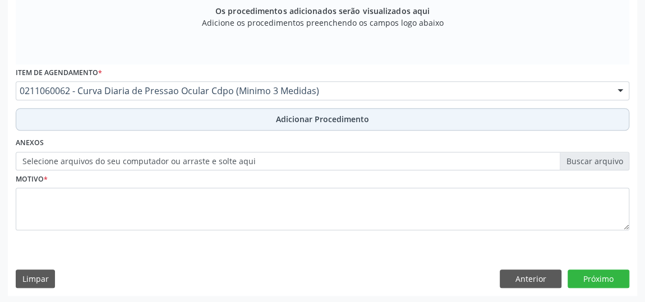
click at [254, 120] on button "Adicionar Procedimento" at bounding box center [323, 119] width 614 height 22
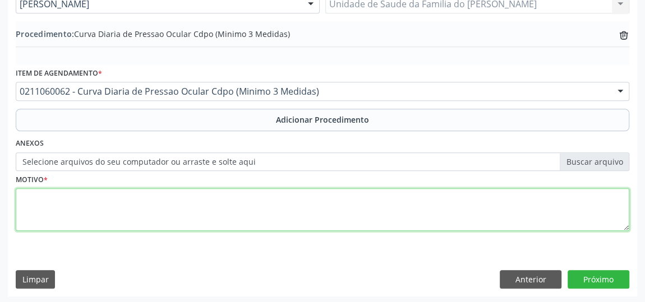
click at [212, 200] on textarea at bounding box center [323, 209] width 614 height 43
click at [254, 209] on textarea "AVALIACAO" at bounding box center [323, 209] width 614 height 43
click at [42, 196] on textarea "AVALIACAO" at bounding box center [323, 209] width 614 height 43
type textarea "AVALIAÇÃO"
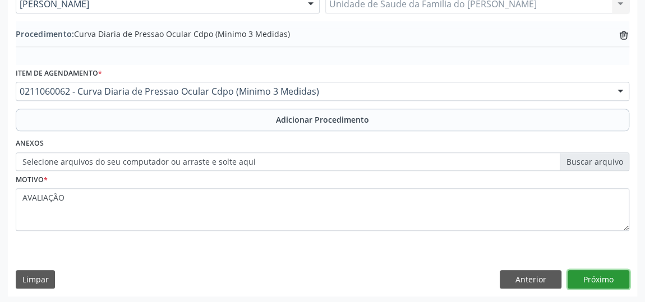
click at [589, 271] on button "Próximo" at bounding box center [599, 279] width 62 height 19
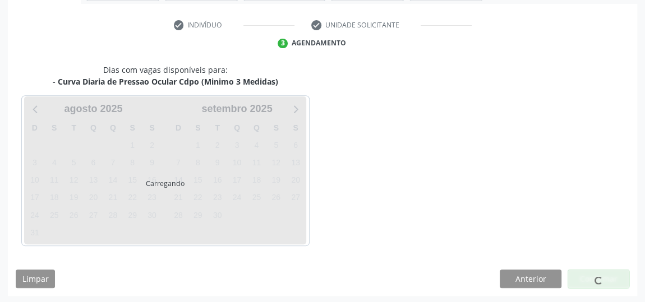
scroll to position [250, 0]
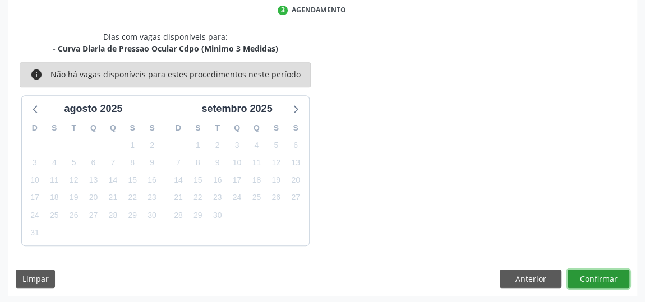
click at [602, 280] on button "Confirmar" at bounding box center [599, 279] width 62 height 19
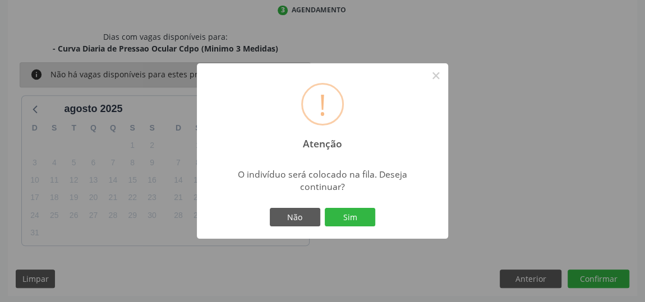
drag, startPoint x: 349, startPoint y: 216, endPoint x: 356, endPoint y: 229, distance: 14.8
click at [350, 219] on button "Sim" at bounding box center [350, 217] width 50 height 19
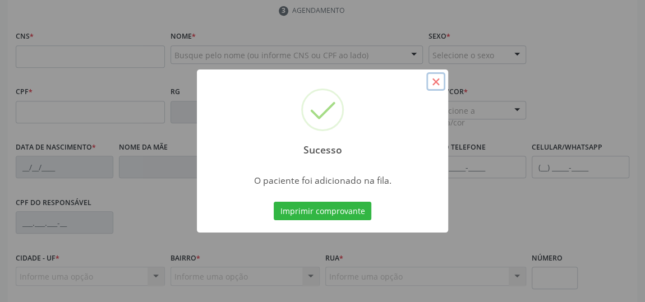
click at [435, 80] on button "×" at bounding box center [435, 81] width 19 height 19
